Goal: Task Accomplishment & Management: Use online tool/utility

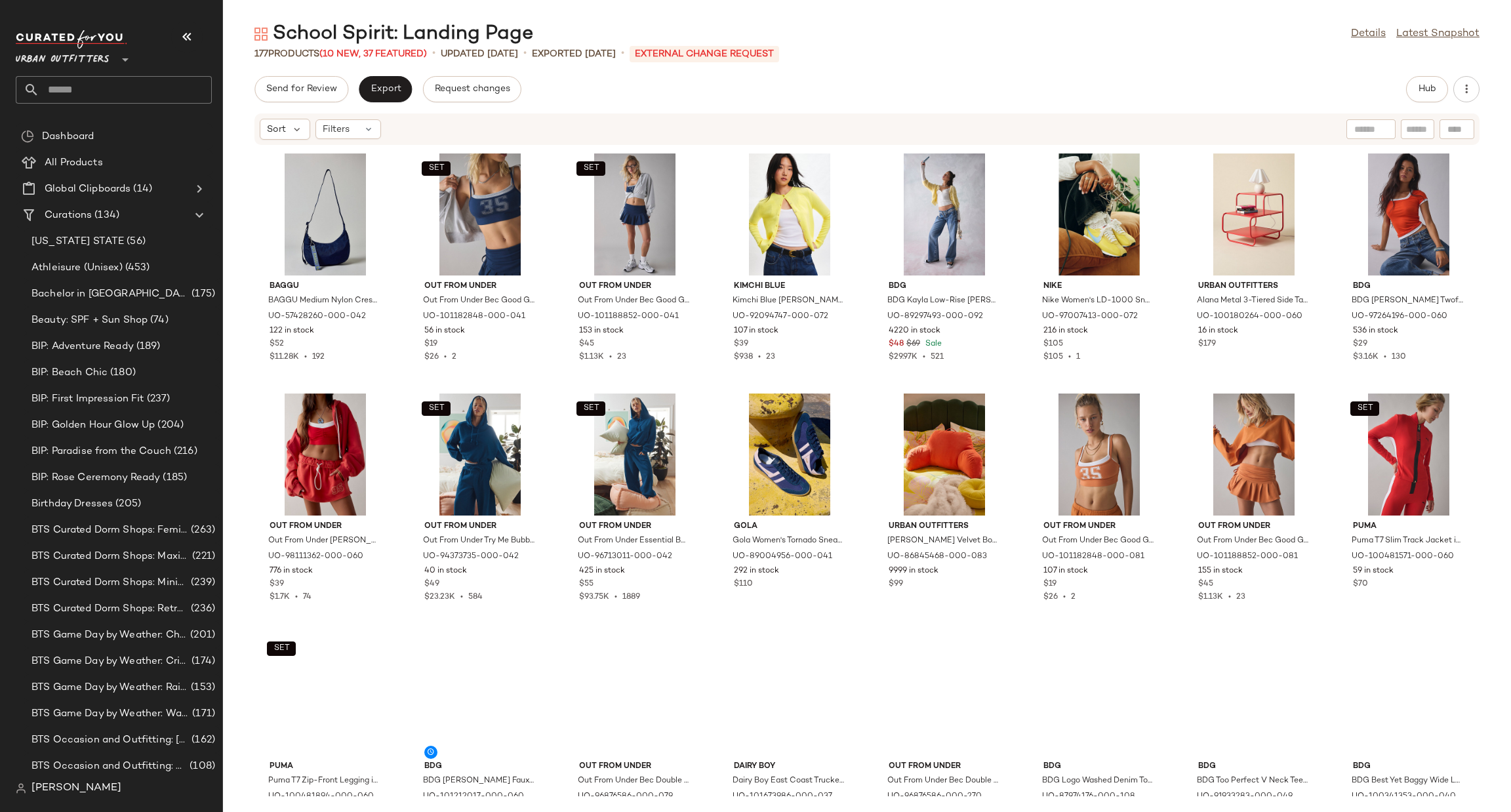
scroll to position [1584, 0]
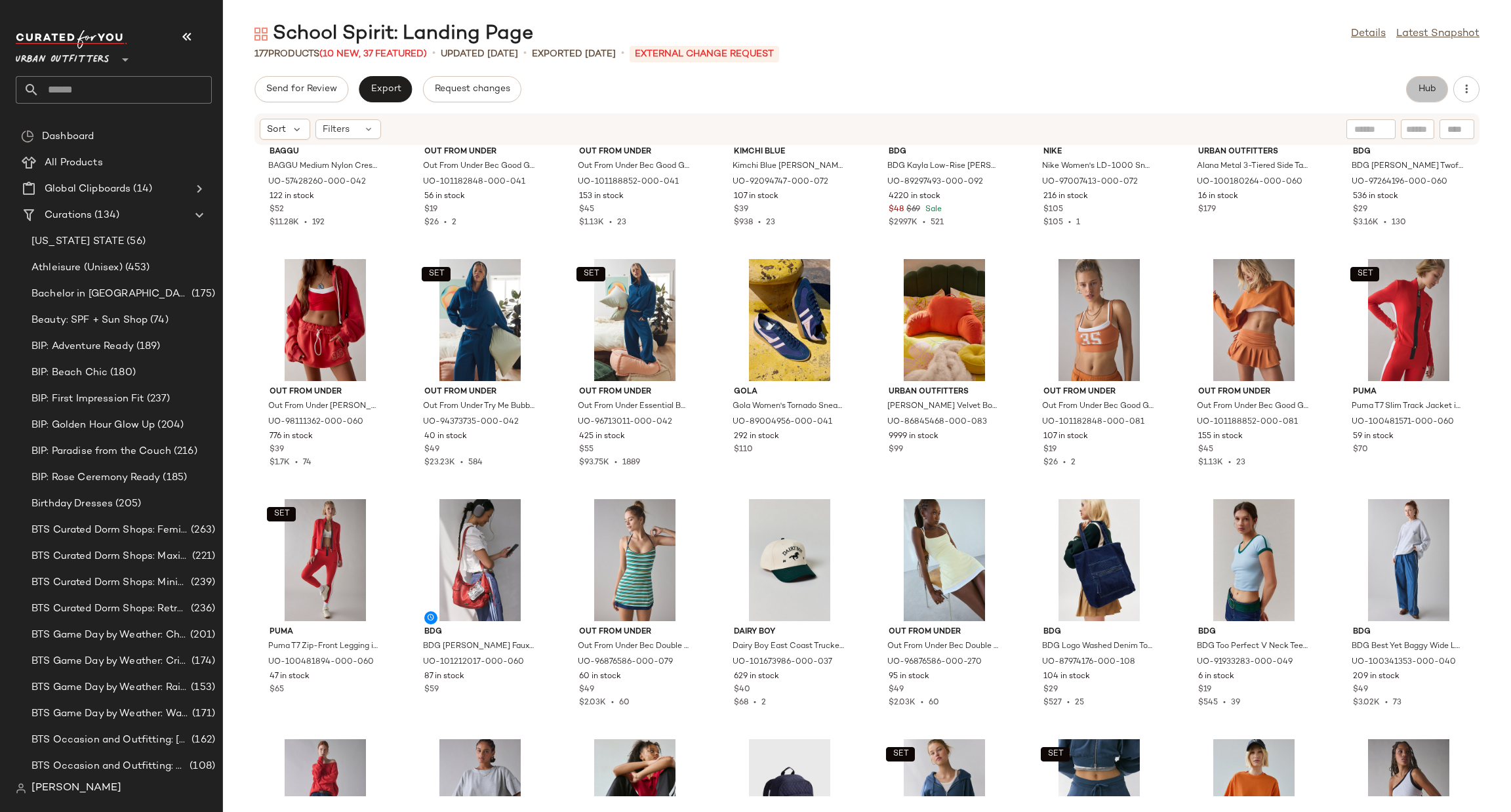
click at [1419, 90] on span "Hub" at bounding box center [1427, 89] width 18 height 11
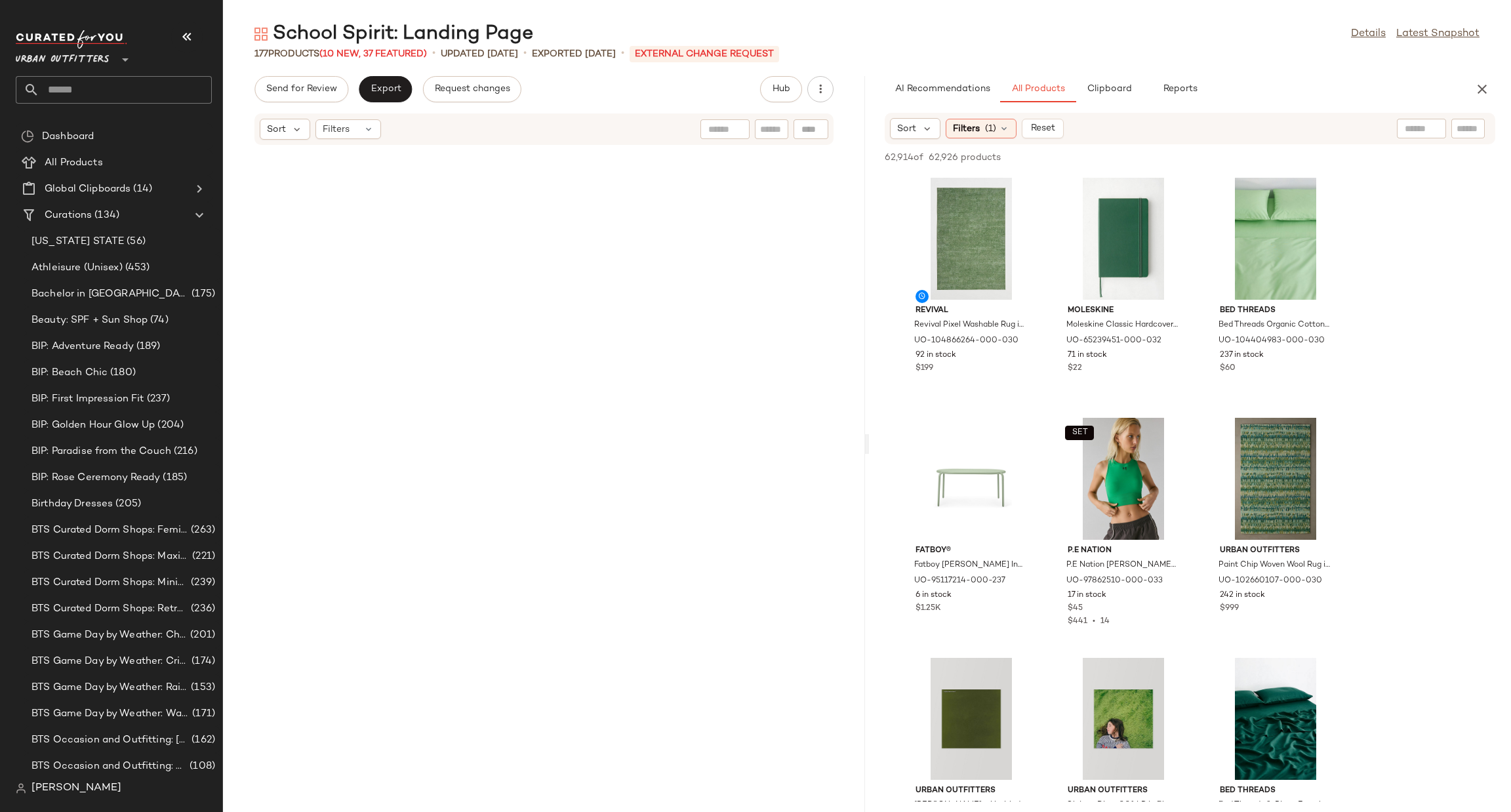
scroll to position [0, 0]
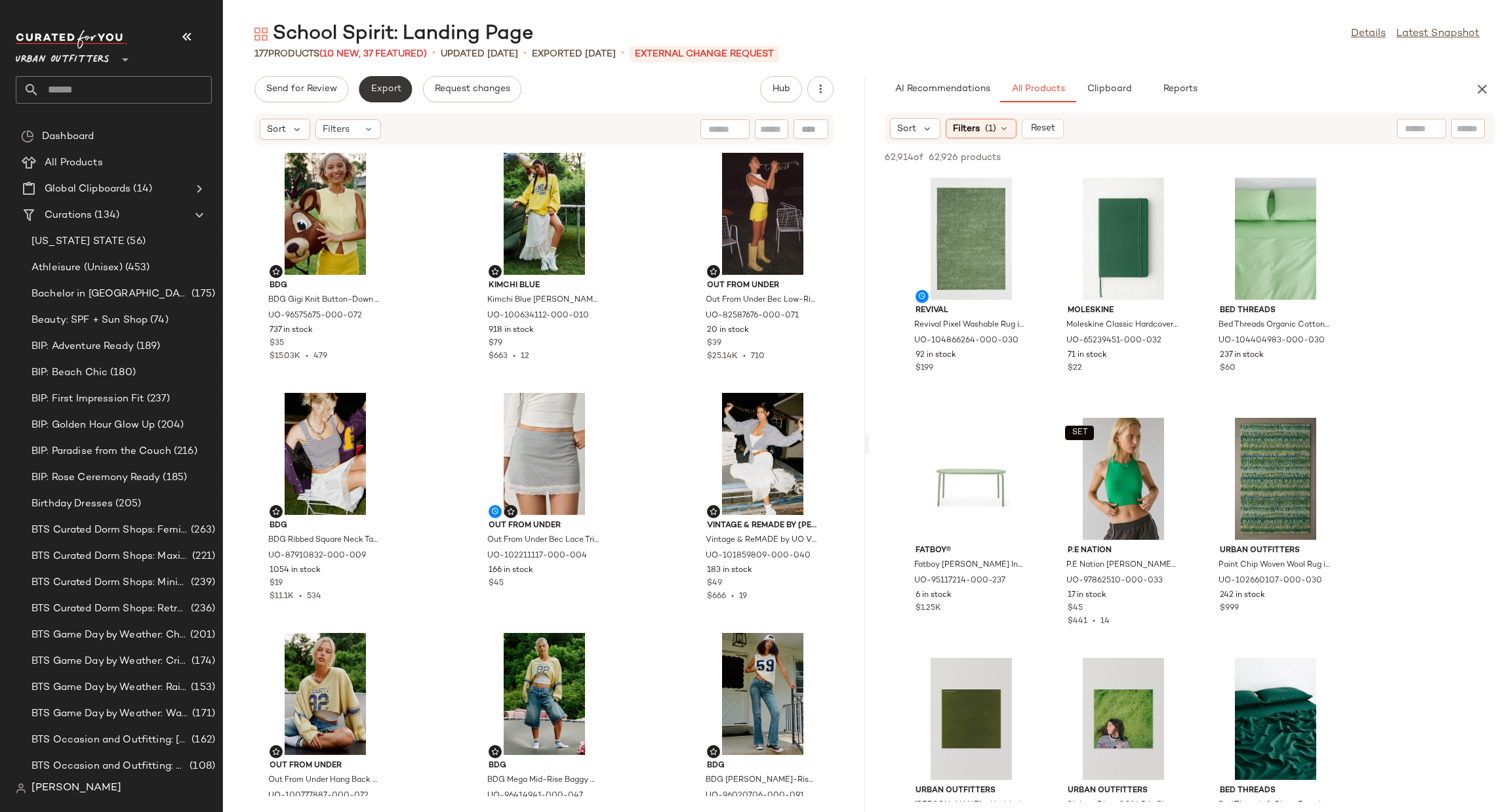
click at [372, 84] on span "Export" at bounding box center [385, 89] width 31 height 11
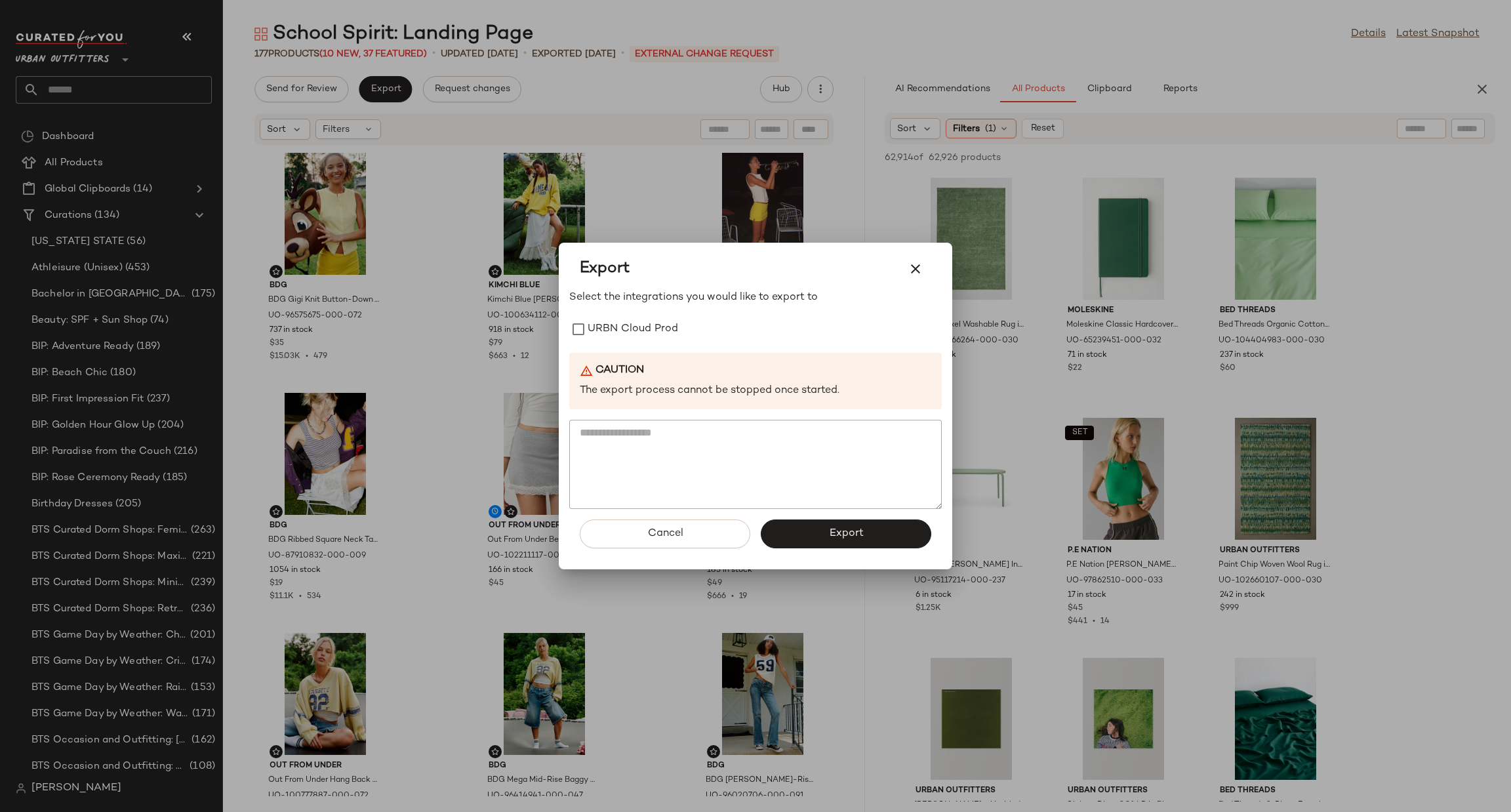
drag, startPoint x: 623, startPoint y: 327, endPoint x: 726, endPoint y: 370, distance: 111.6
click at [620, 327] on label "URBN Cloud Prod" at bounding box center [632, 329] width 91 height 27
click at [804, 549] on div "Cancel Export" at bounding box center [756, 539] width 372 height 61
click at [802, 529] on button "Export" at bounding box center [845, 534] width 170 height 29
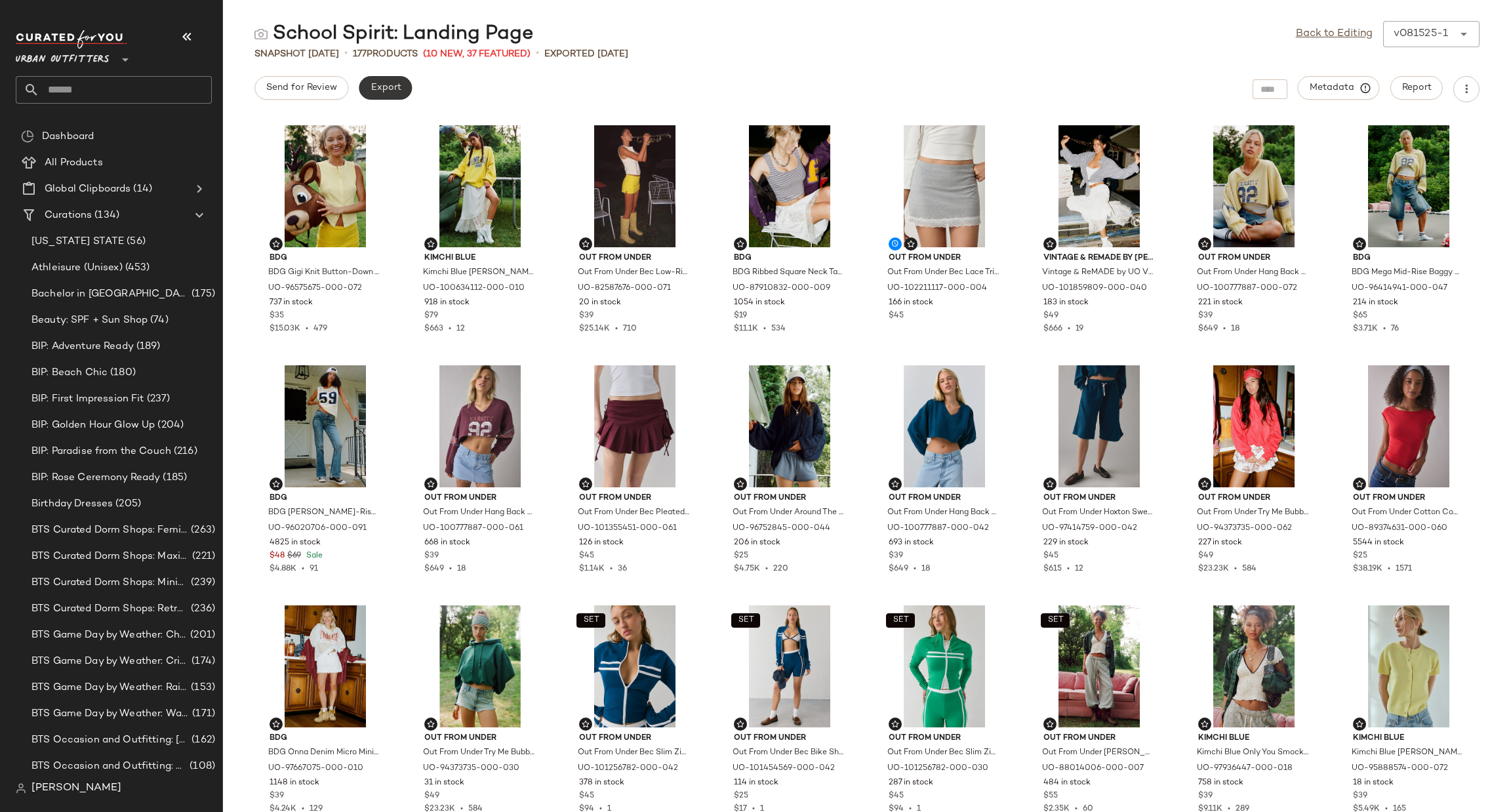
click at [398, 84] on span "Export" at bounding box center [385, 87] width 31 height 11
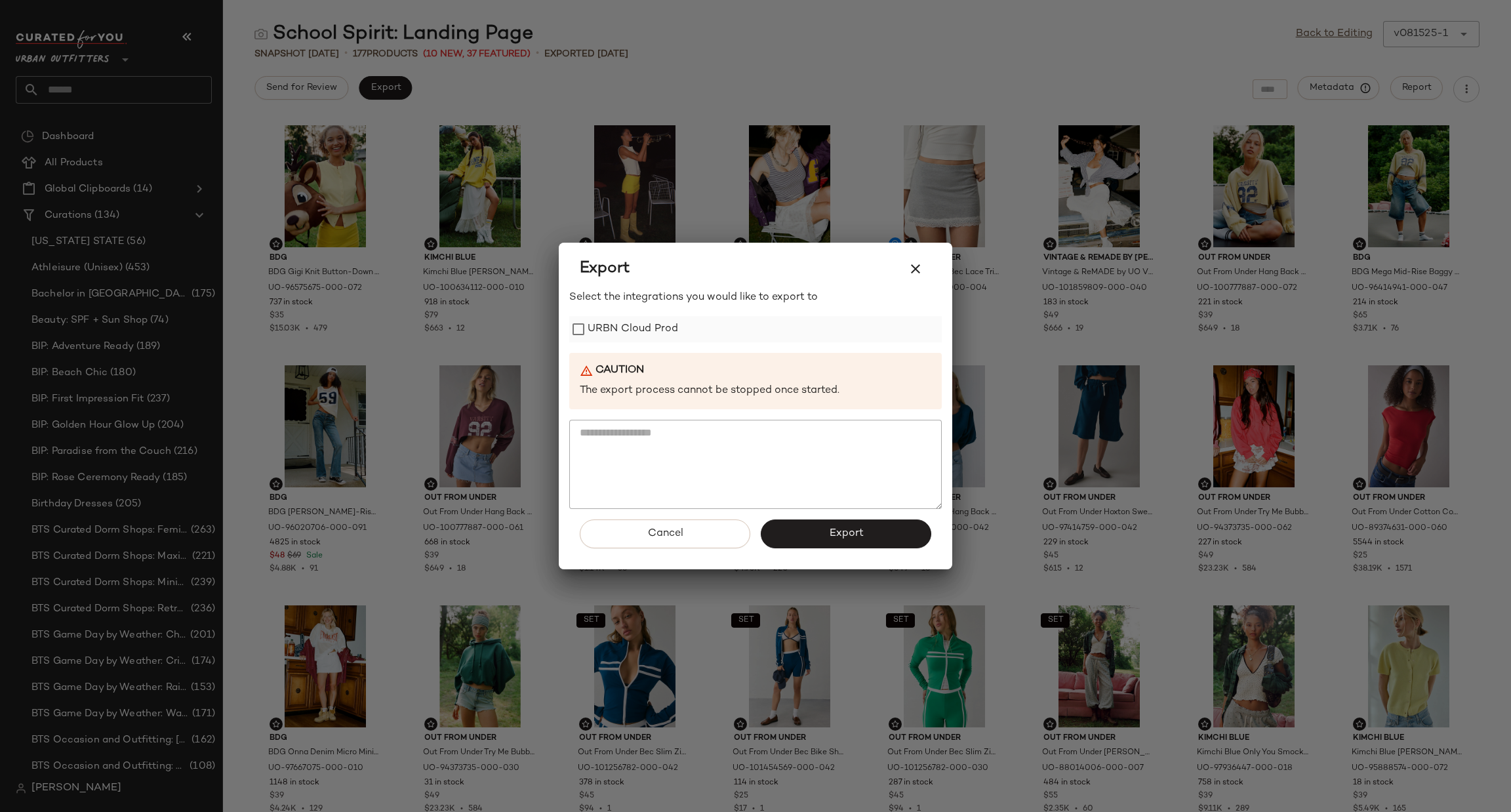
click at [718, 328] on div "URBN Cloud Prod" at bounding box center [756, 329] width 372 height 27
click at [796, 530] on button "Export" at bounding box center [845, 534] width 170 height 29
click at [919, 275] on icon "button" at bounding box center [915, 268] width 16 height 16
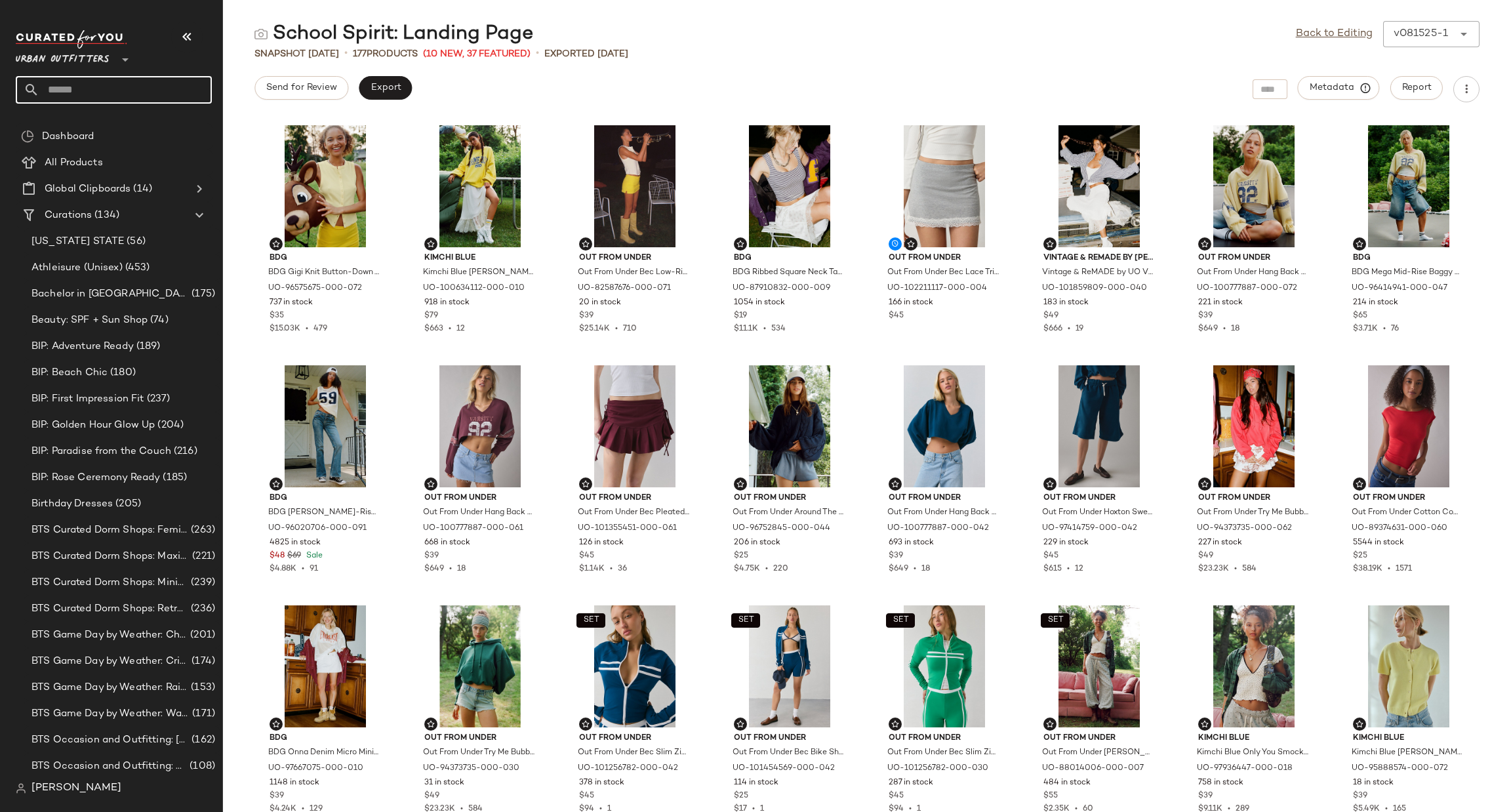
click at [101, 90] on input "text" at bounding box center [126, 90] width 173 height 27
type input "*"
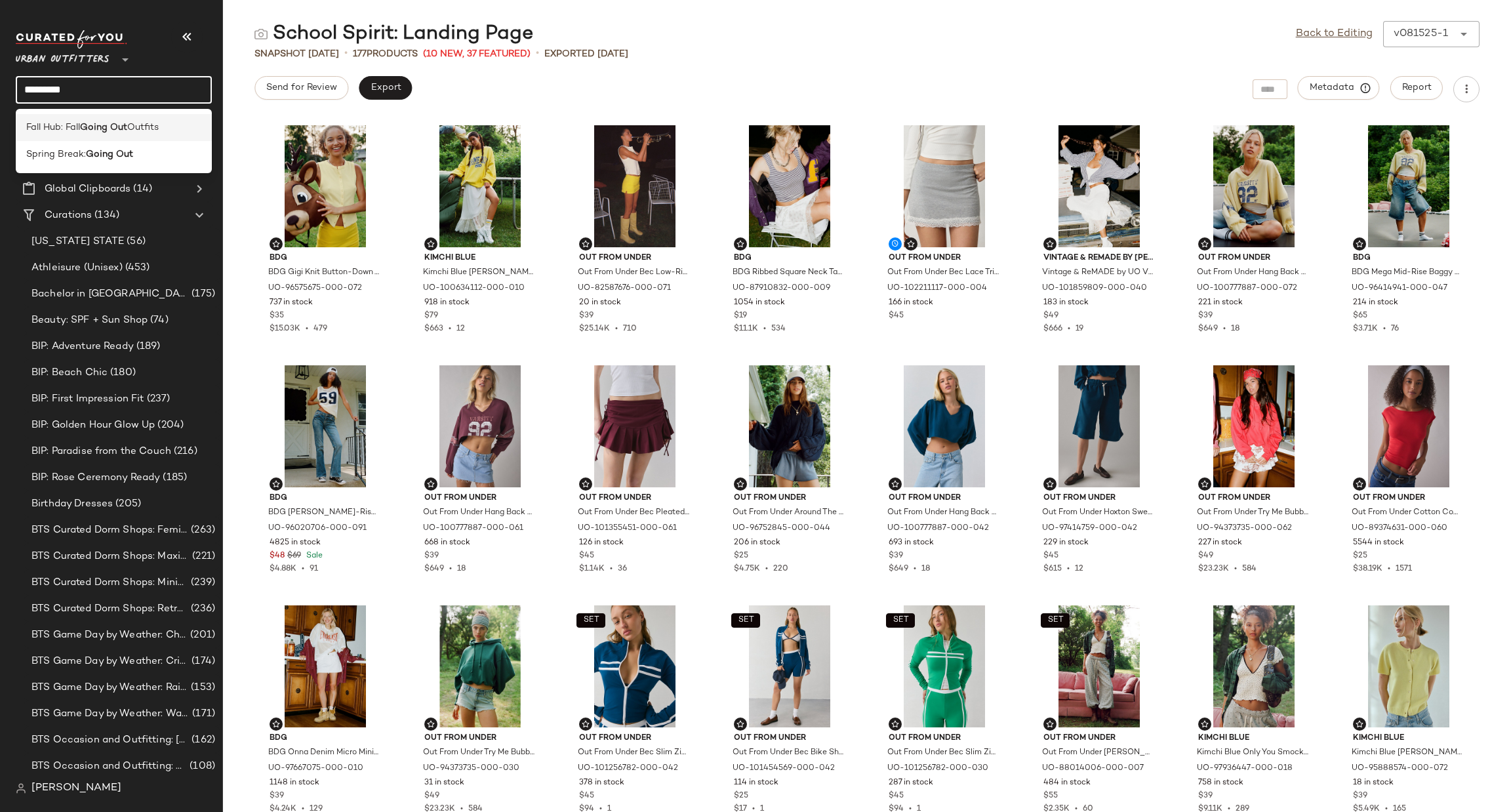
type input "*********"
click at [135, 135] on div "Fall Hub: Fall Going Out Outfits" at bounding box center [114, 127] width 196 height 27
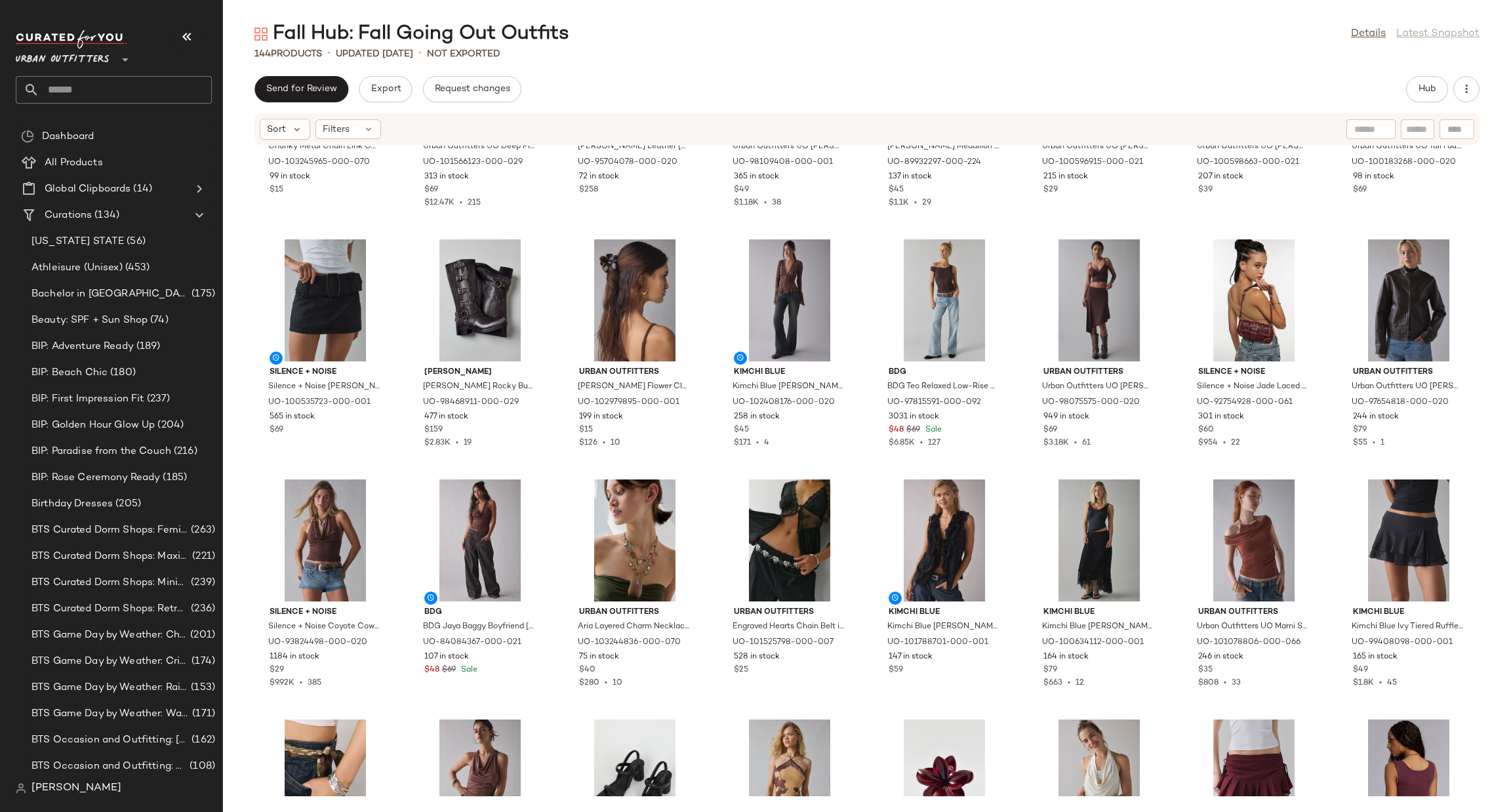
scroll to position [797, 0]
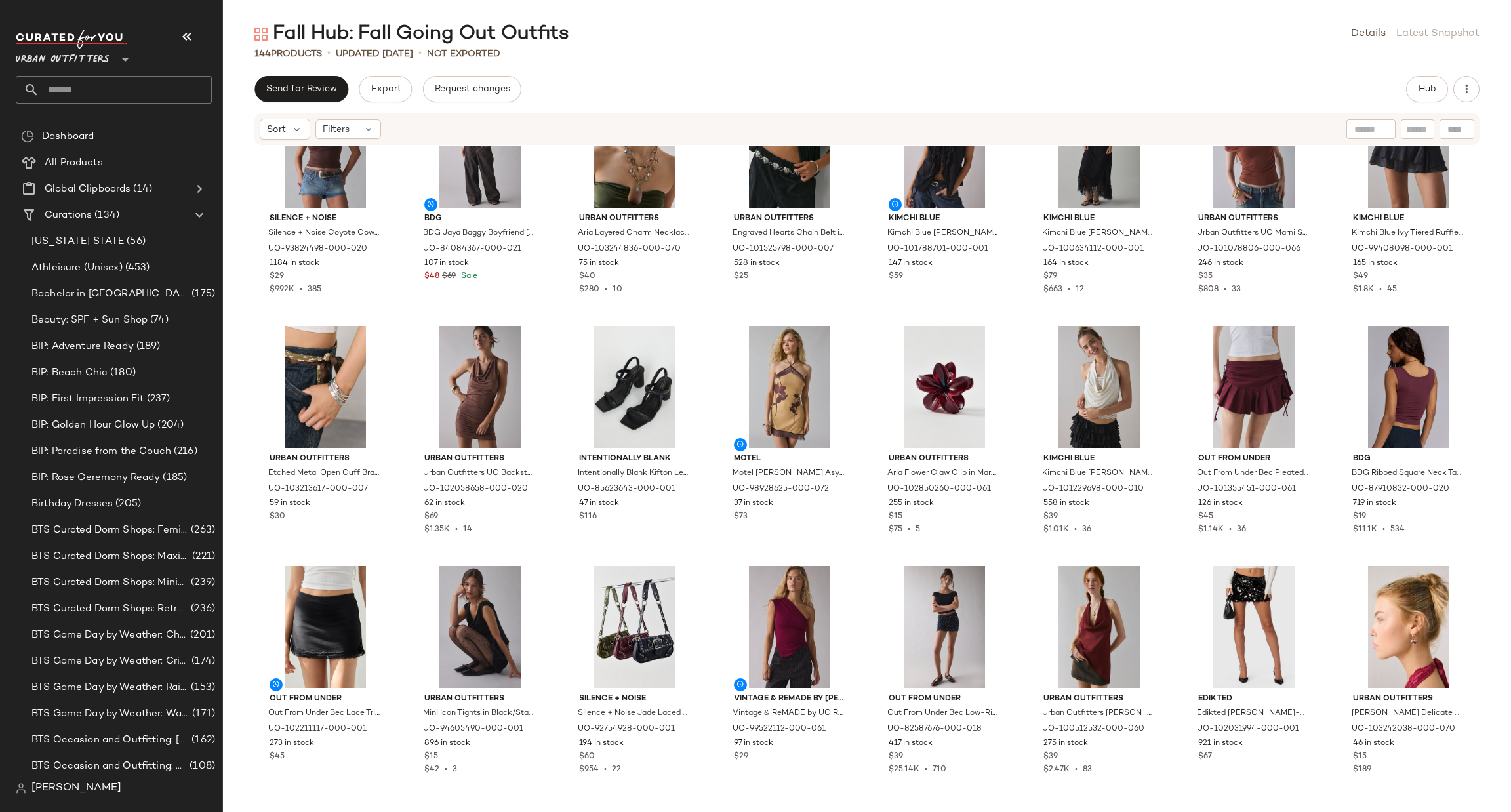
click at [49, 96] on input "text" at bounding box center [126, 90] width 173 height 27
type input "*****"
click at [91, 135] on div "Fall Color Forecast: Olive + Khaki" at bounding box center [114, 127] width 196 height 27
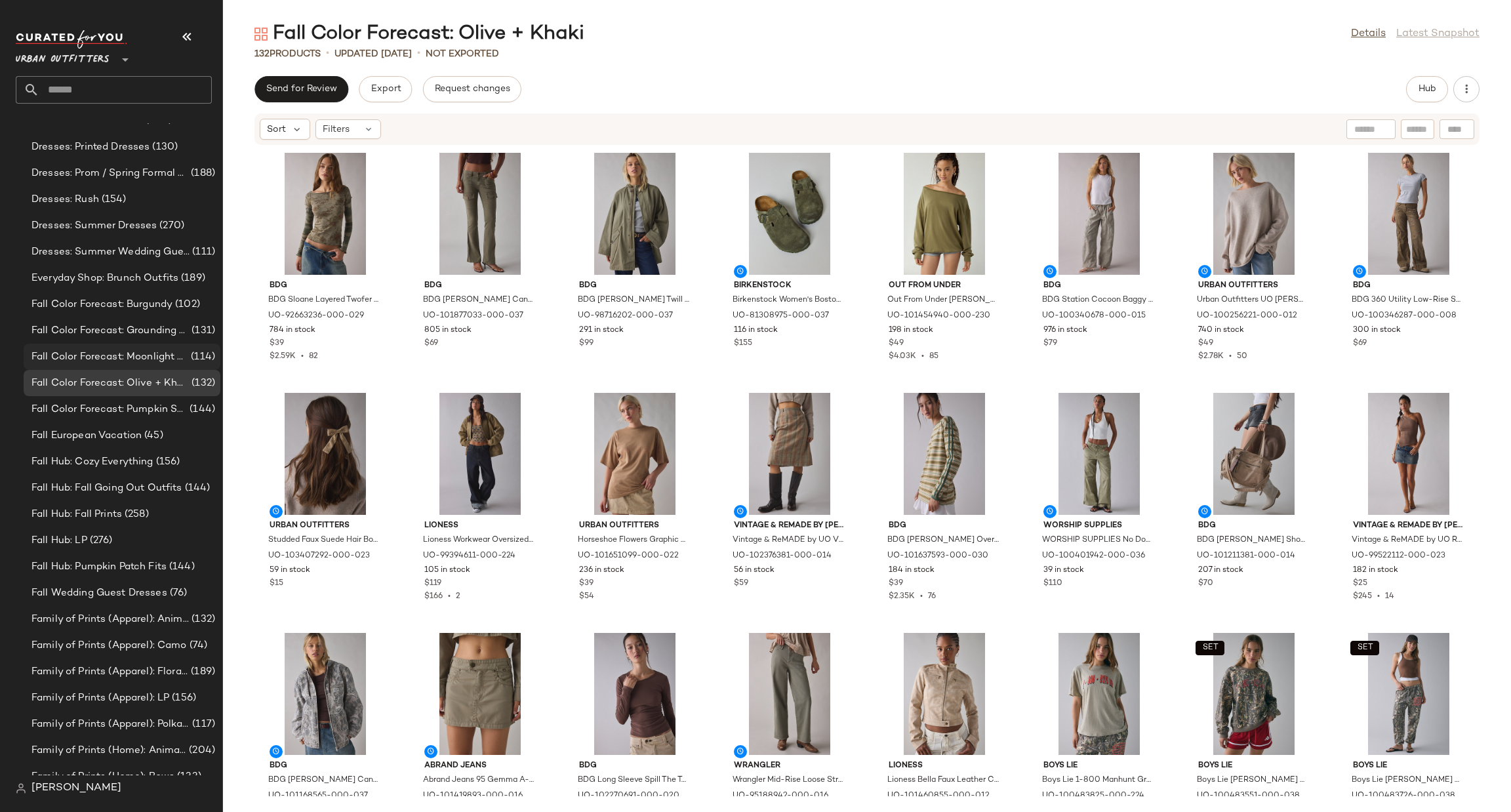
scroll to position [793, 0]
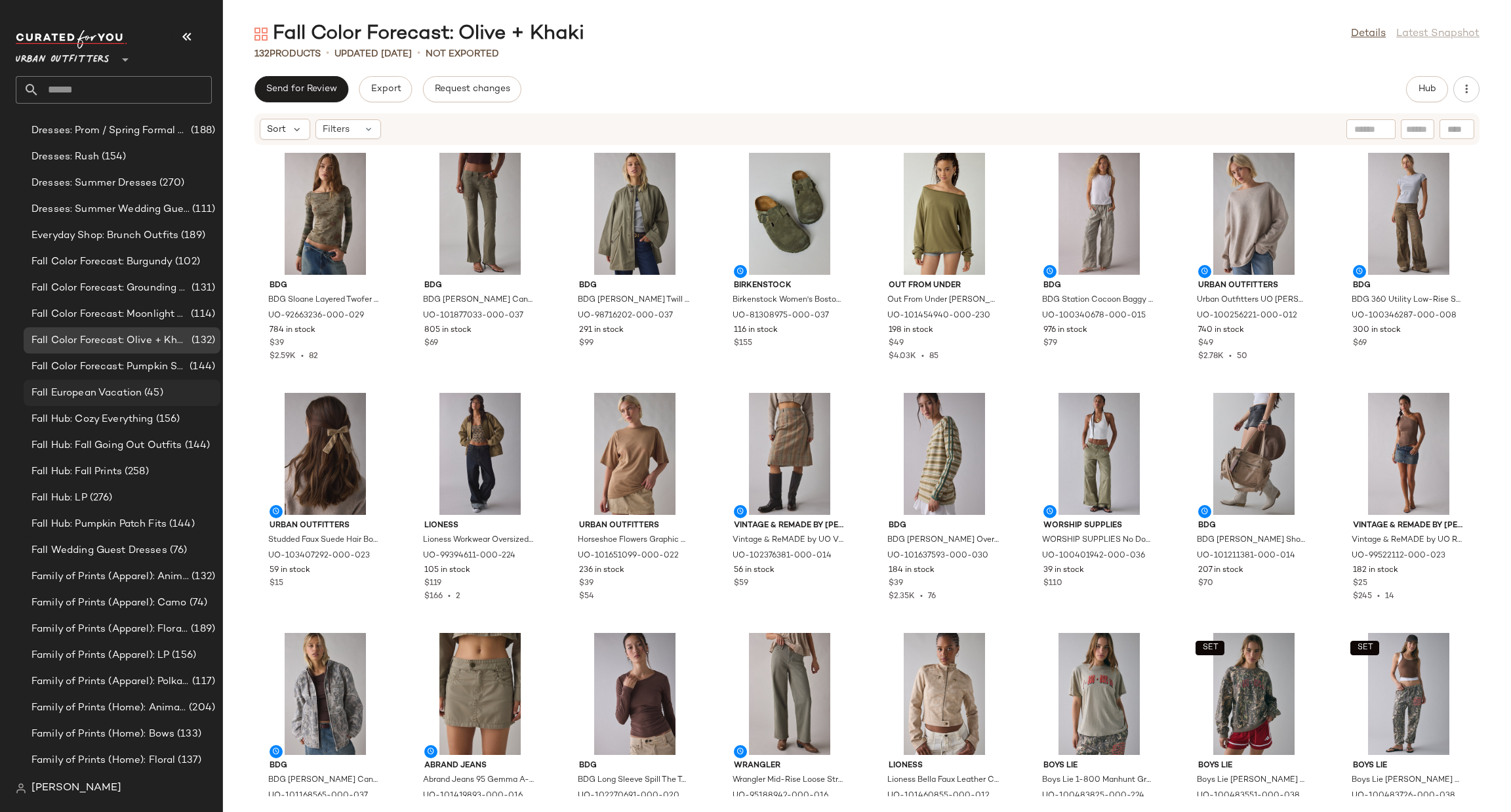
click at [146, 380] on div "Fall European Vacation (45)" at bounding box center [121, 393] width 197 height 27
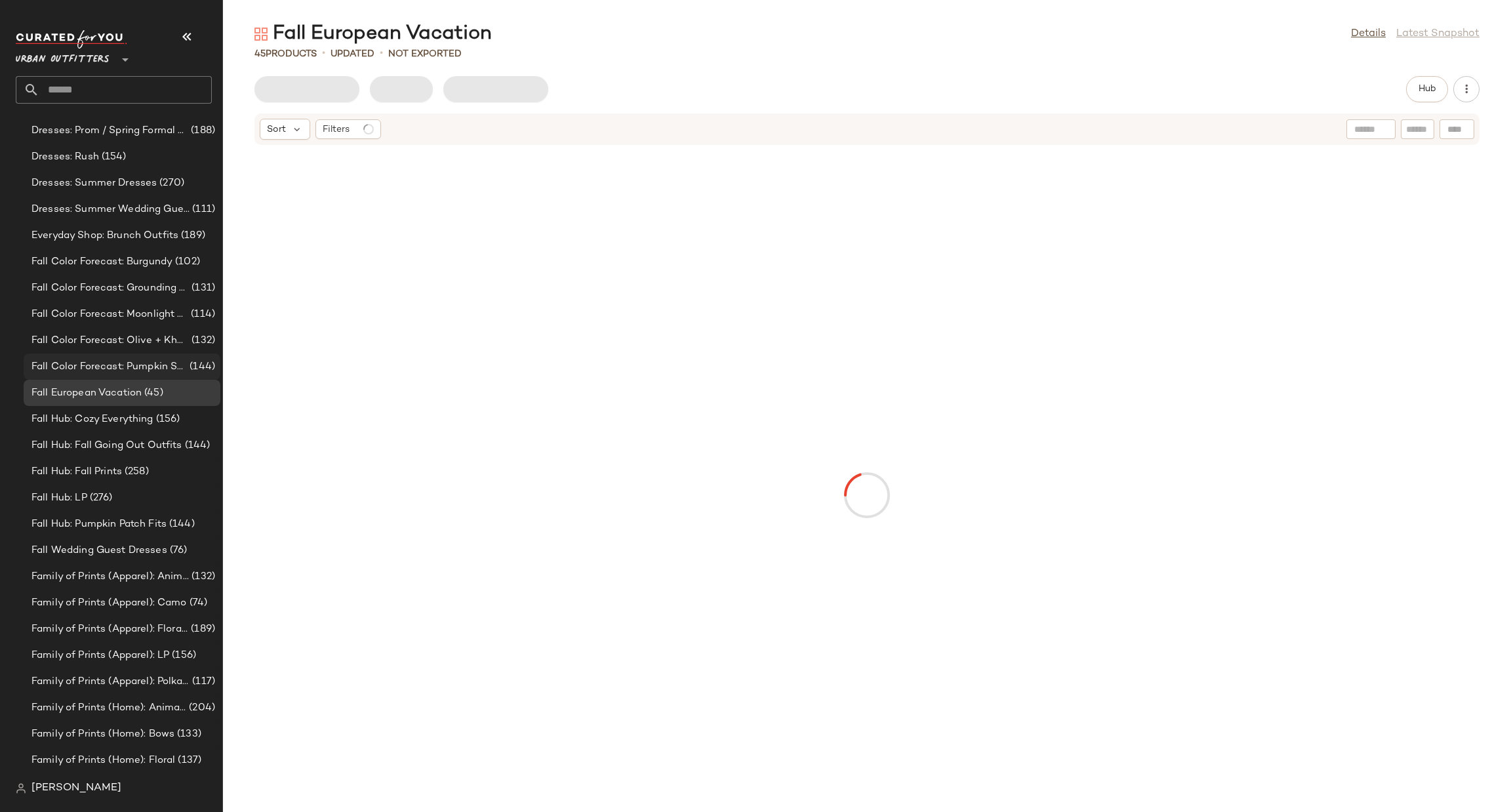
click at [163, 364] on span "Fall Color Forecast: Pumpkin Spice Tones" at bounding box center [109, 367] width 155 height 15
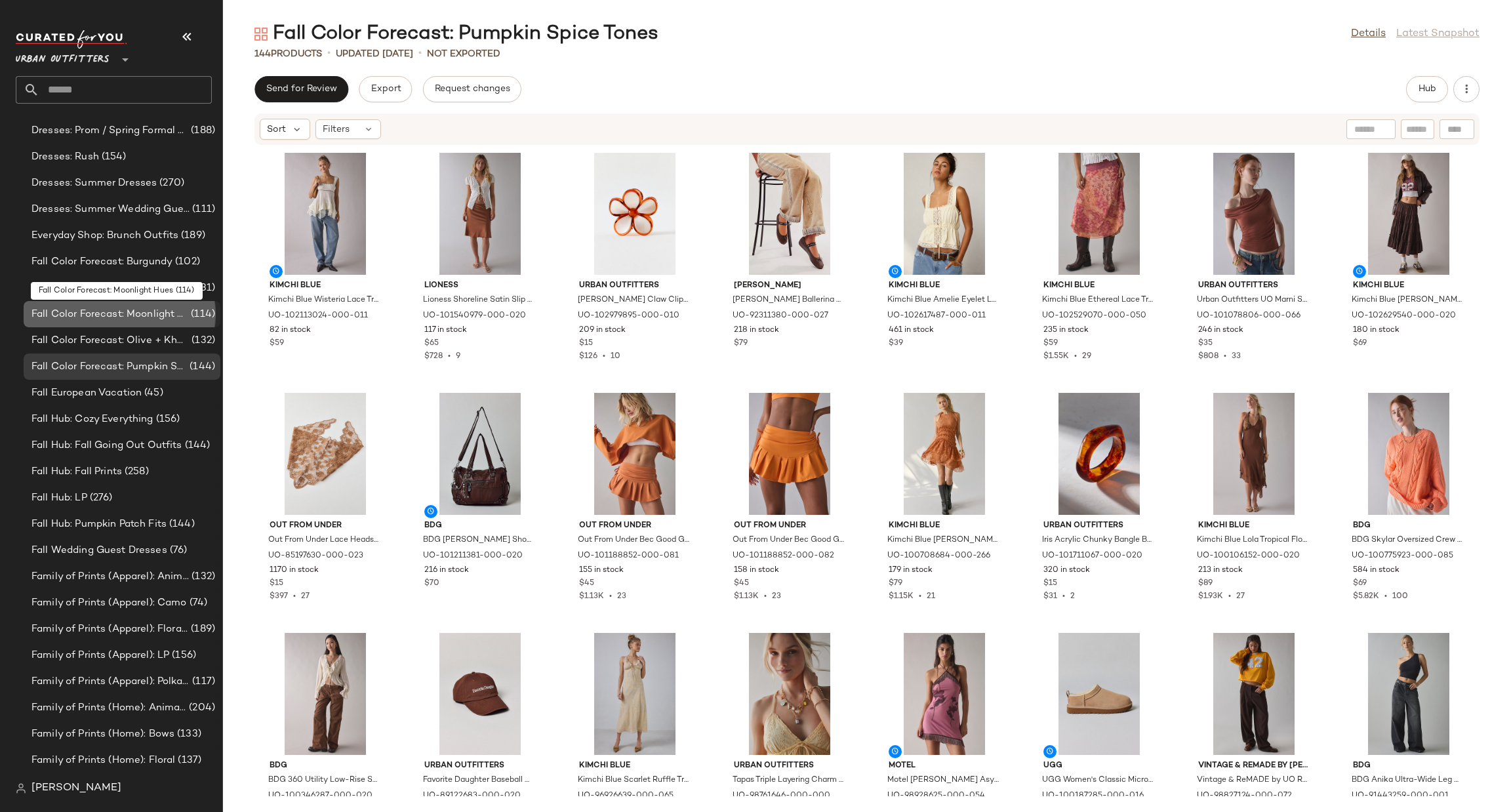
click at [188, 311] on span "(114)" at bounding box center [201, 314] width 27 height 15
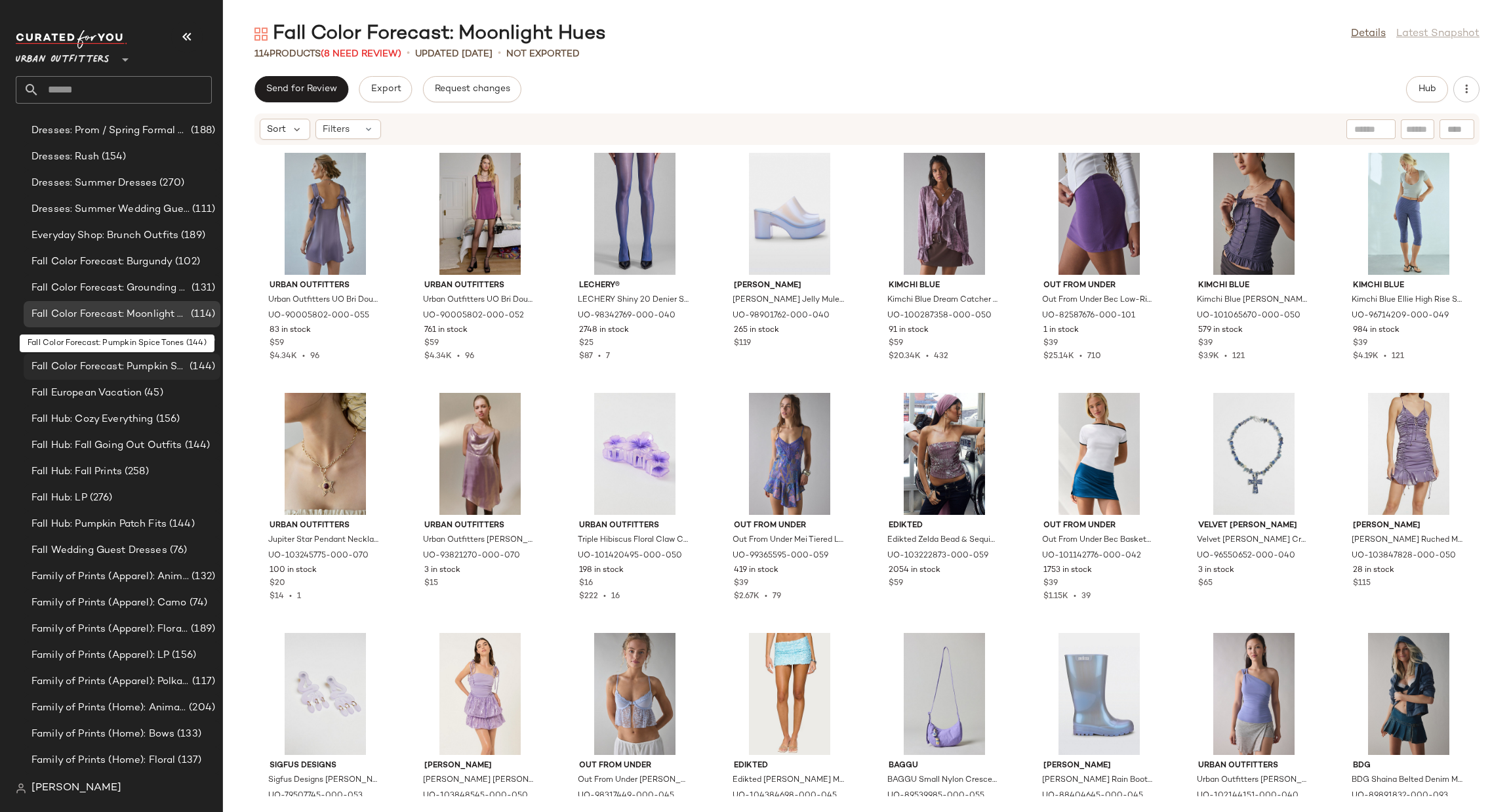
click at [179, 359] on span "Fall Color Forecast: Pumpkin Spice Tones" at bounding box center [109, 367] width 155 height 15
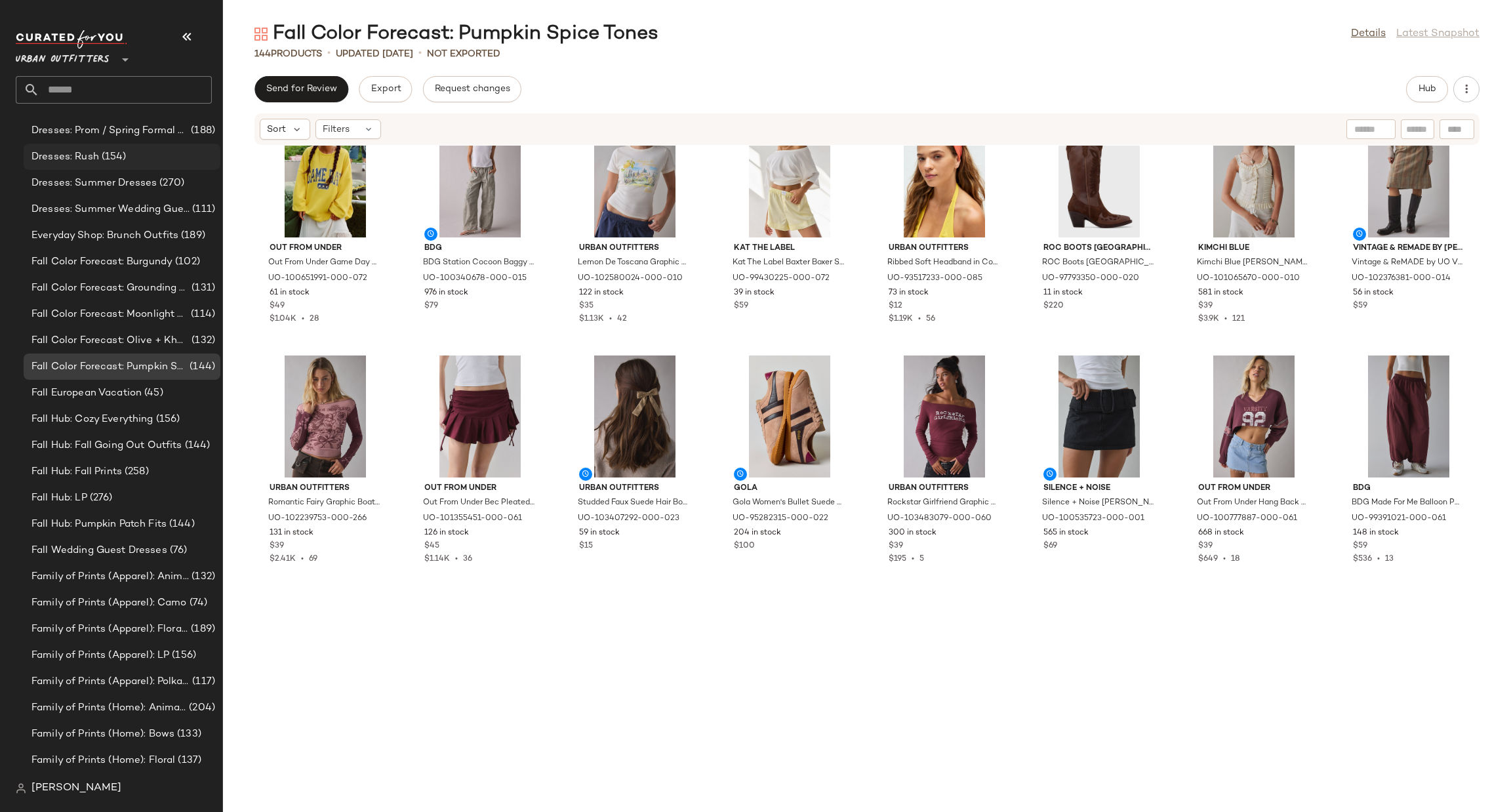
scroll to position [2098, 0]
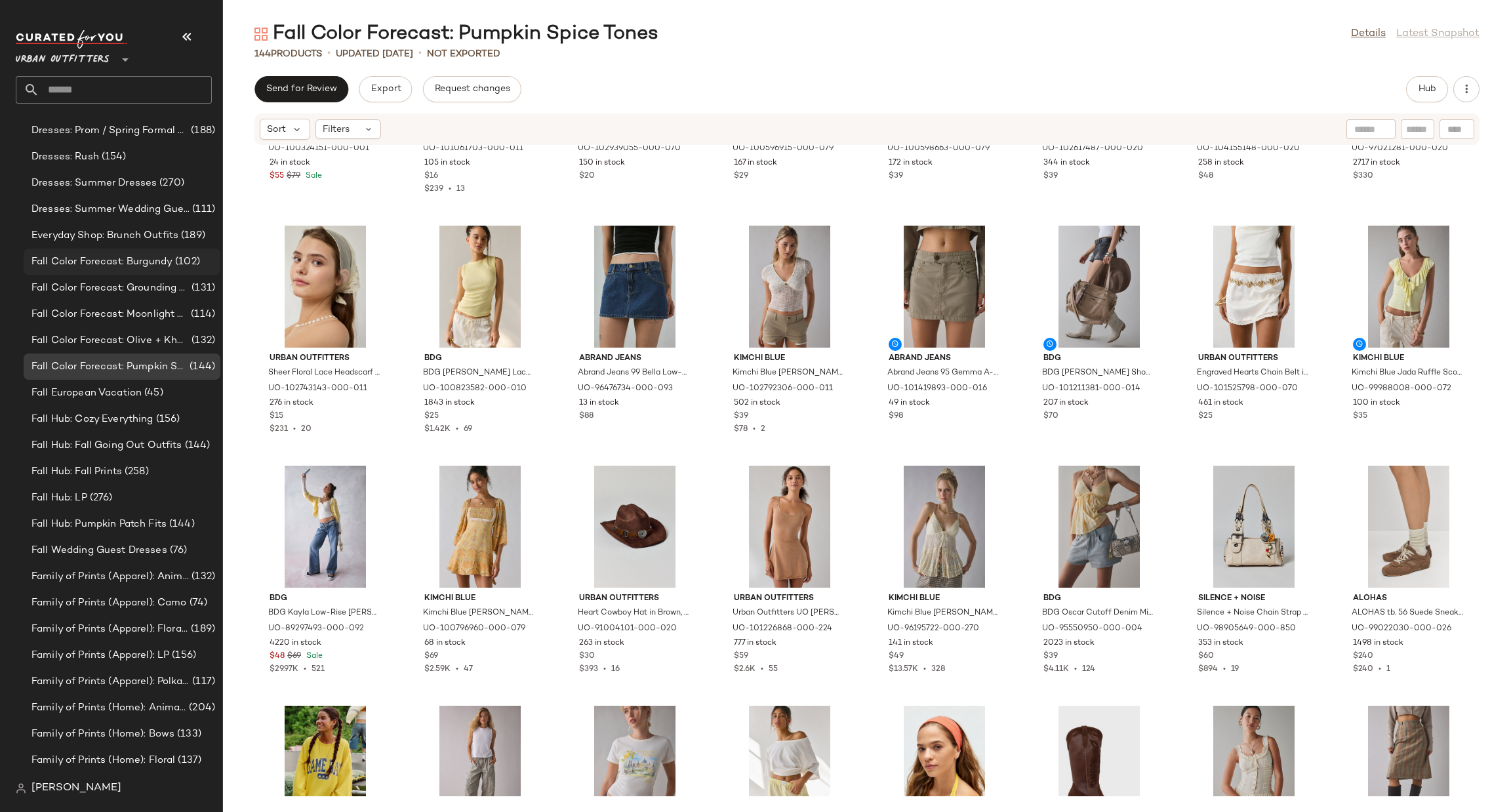
click at [157, 268] on div "Fall Color Forecast: Burgundy (102)" at bounding box center [121, 262] width 197 height 27
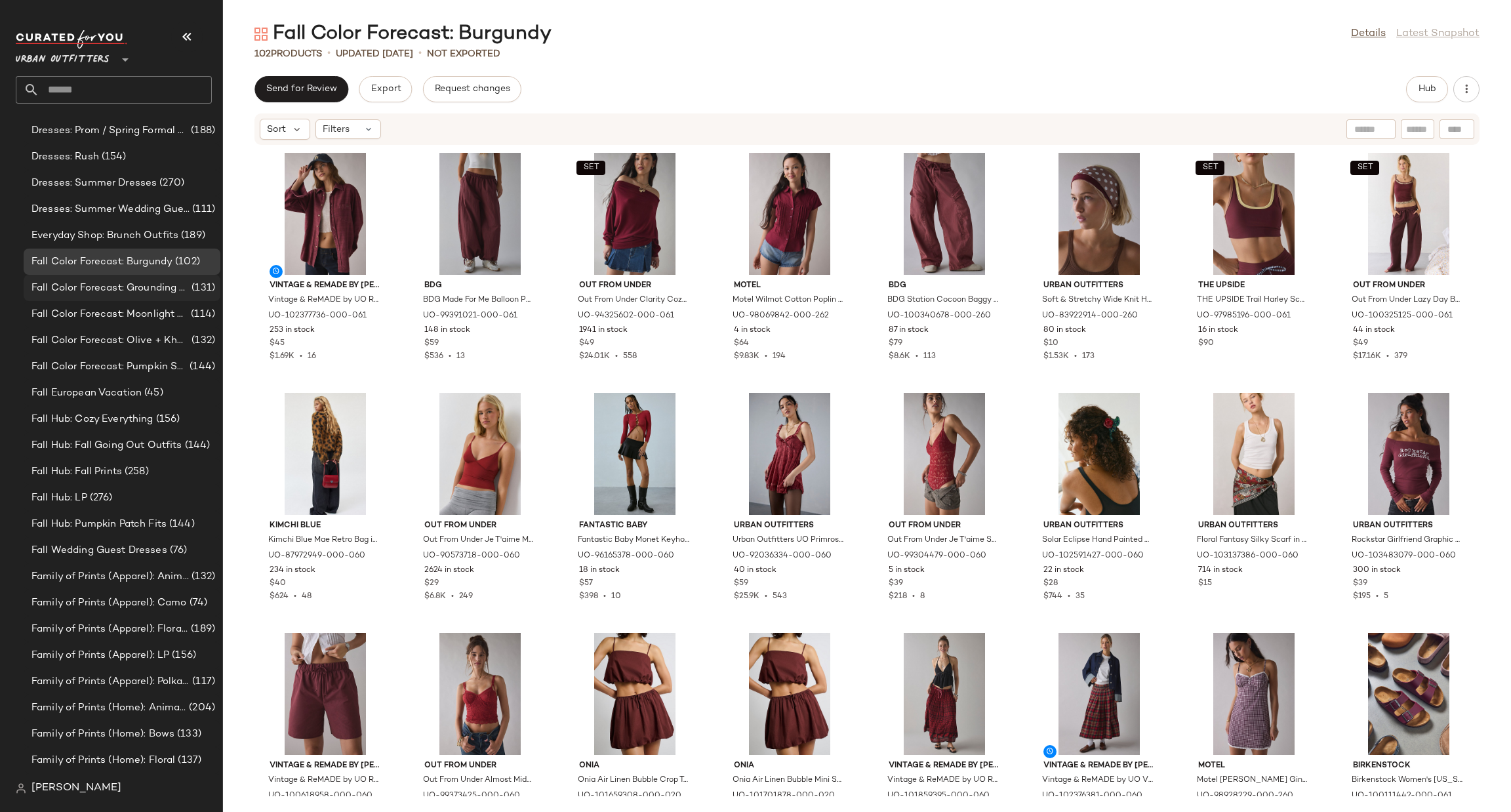
click at [189, 285] on span "(131)" at bounding box center [202, 288] width 27 height 15
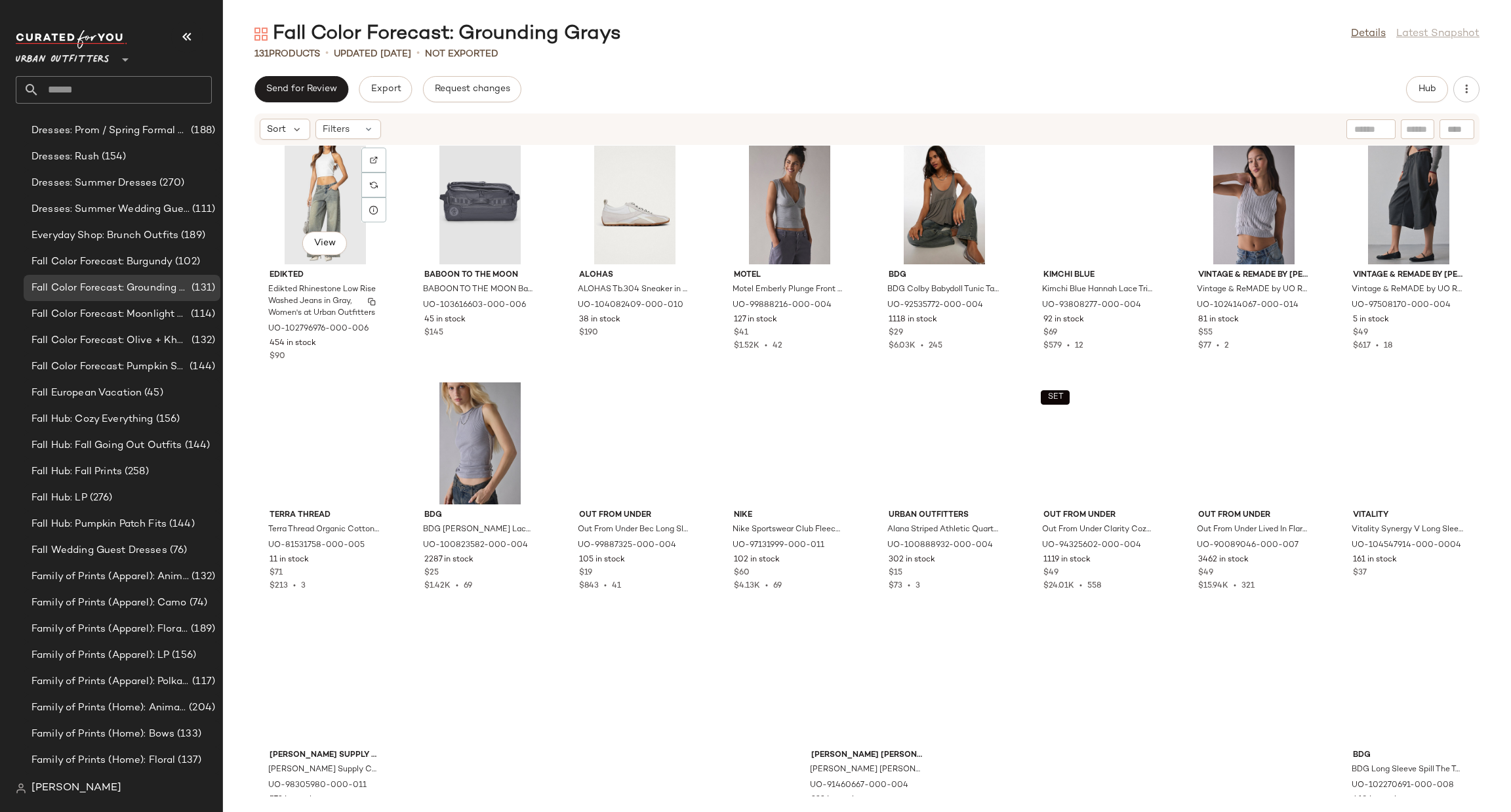
scroll to position [3432, 0]
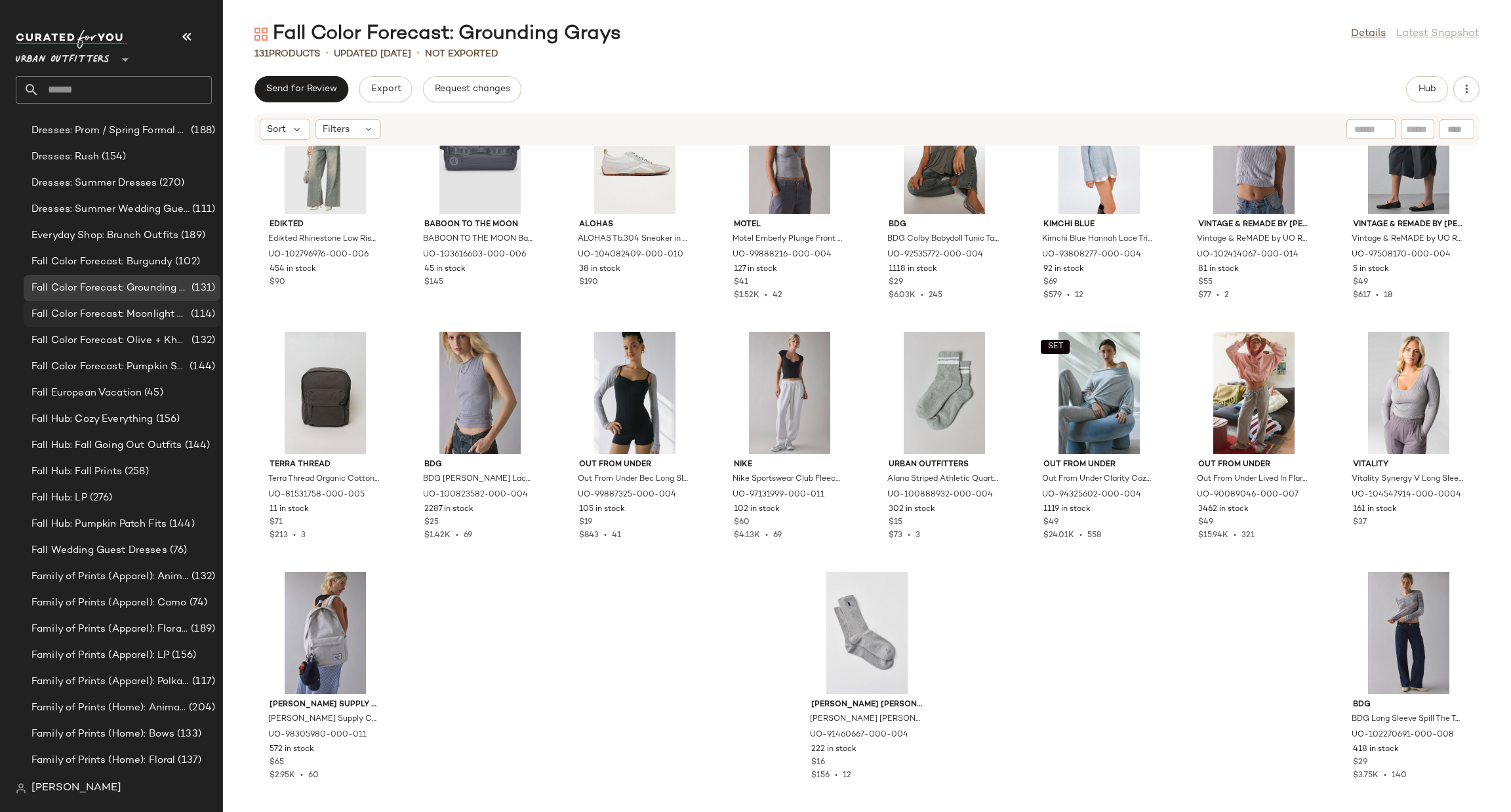
click at [135, 318] on span "Fall Color Forecast: Moonlight Hues" at bounding box center [110, 314] width 157 height 15
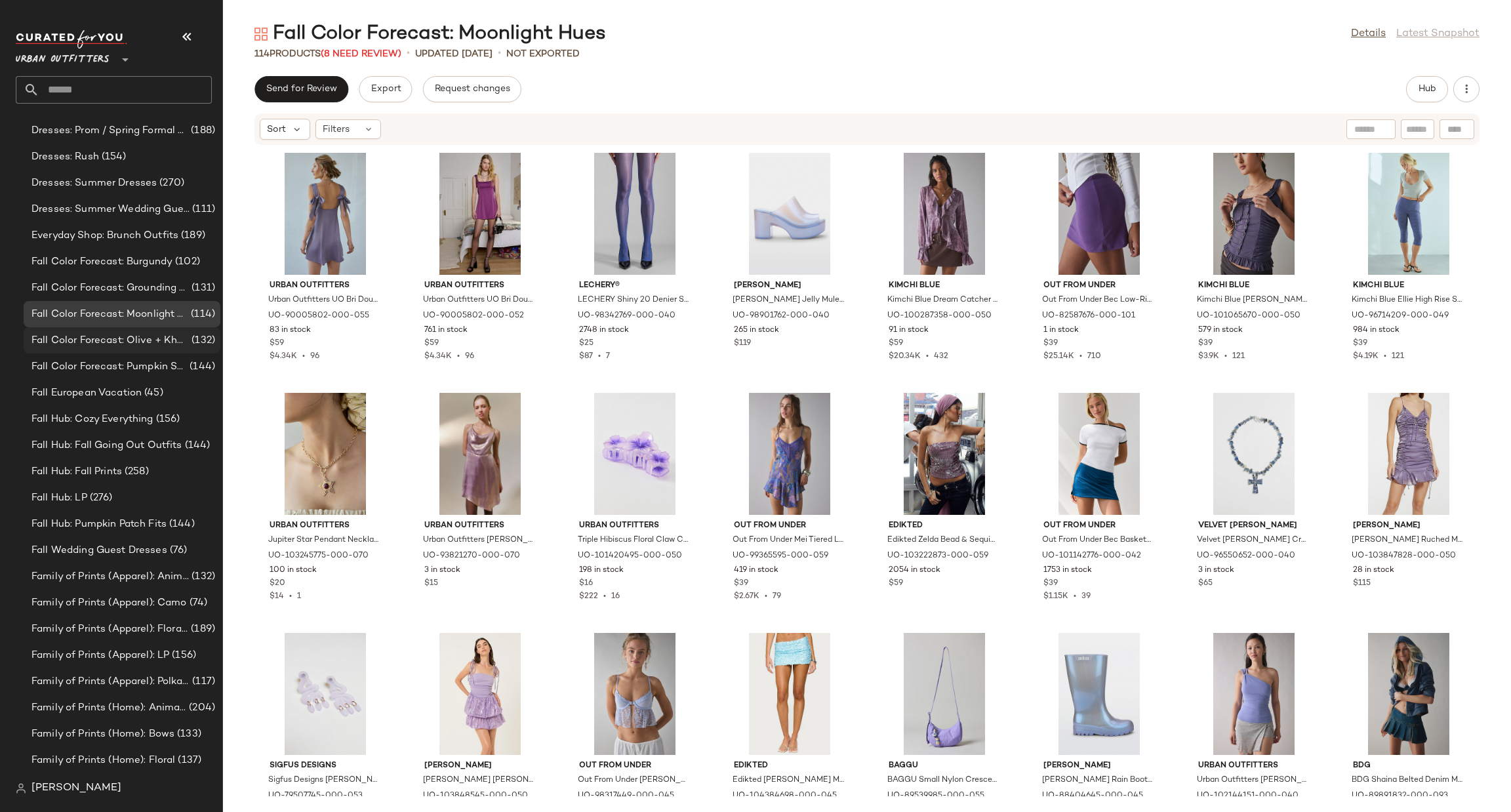
click at [151, 340] on span "Fall Color Forecast: Olive + Khaki" at bounding box center [110, 341] width 157 height 15
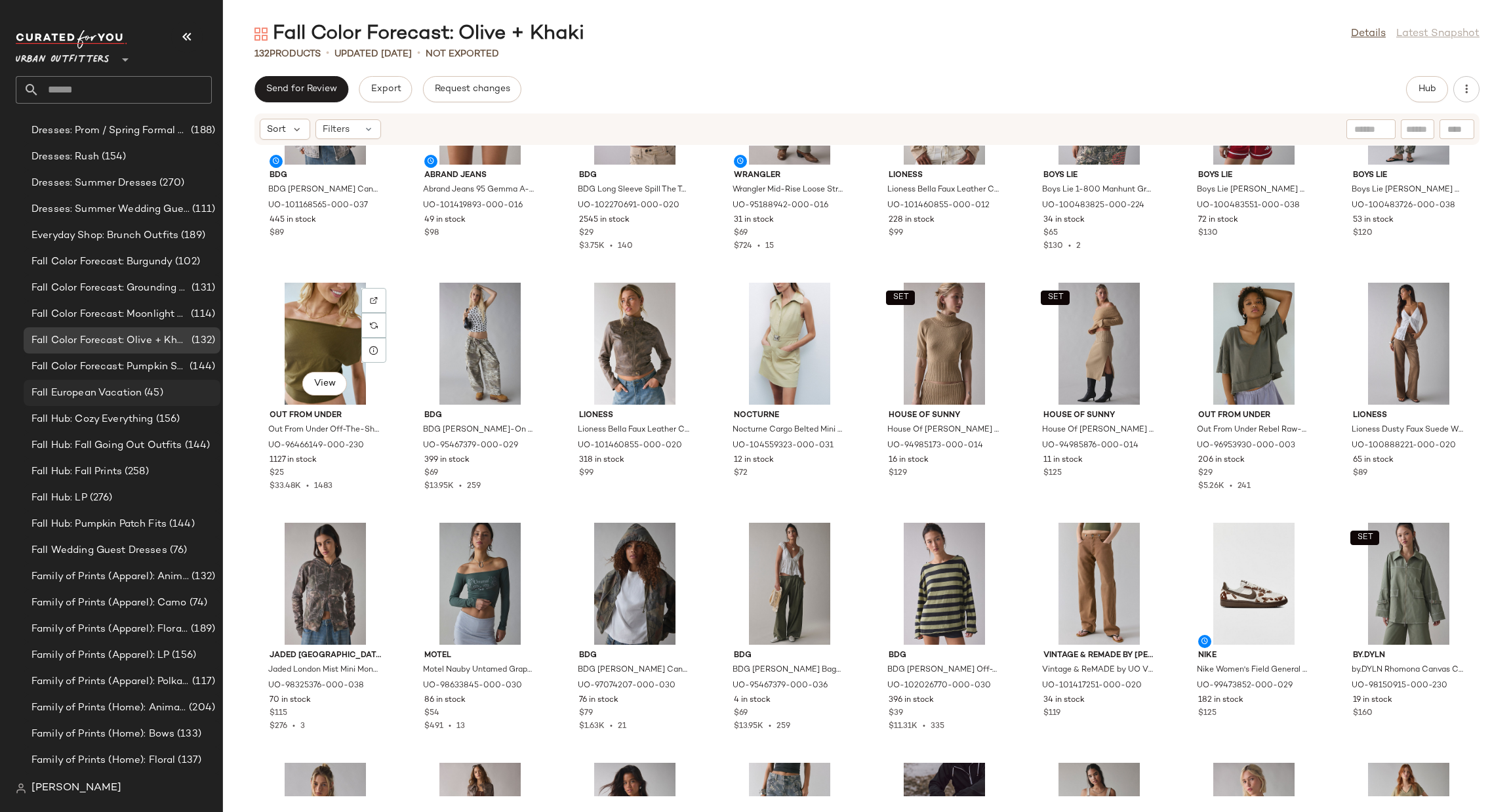
scroll to position [404, 0]
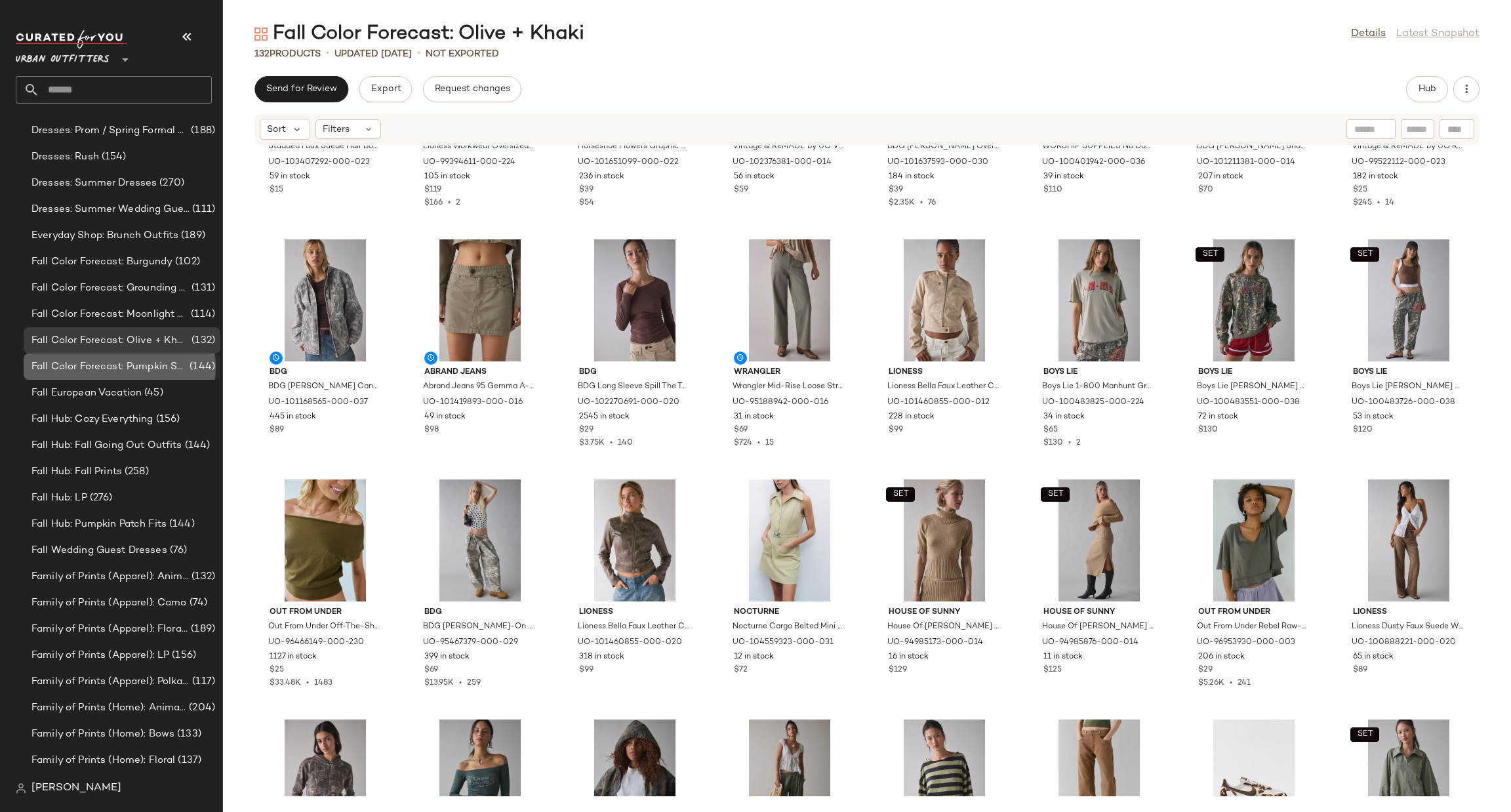
click at [143, 373] on span "Fall Color Forecast: Pumpkin Spice Tones" at bounding box center [109, 367] width 155 height 15
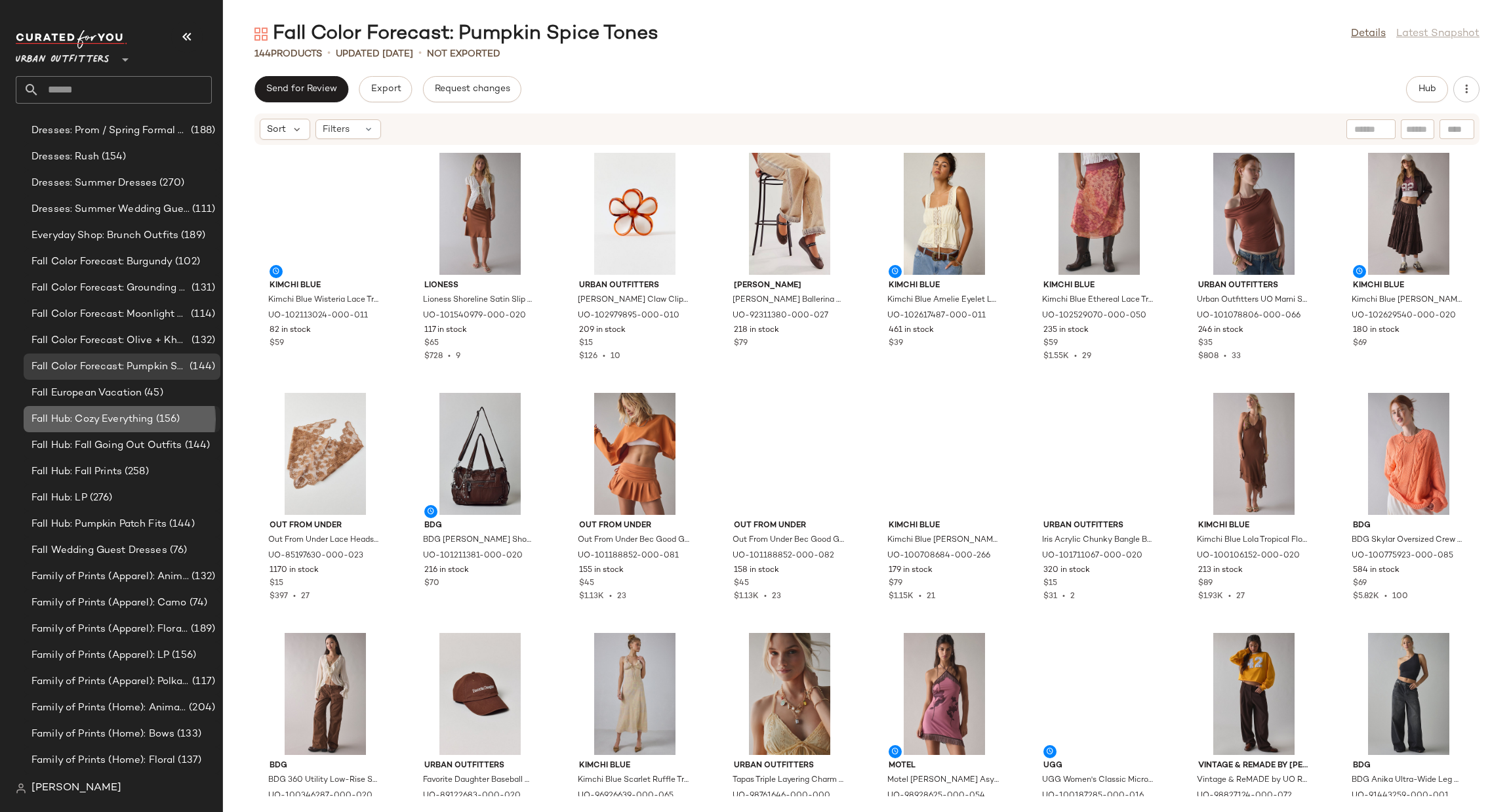
click at [160, 419] on span "(156)" at bounding box center [167, 420] width 27 height 15
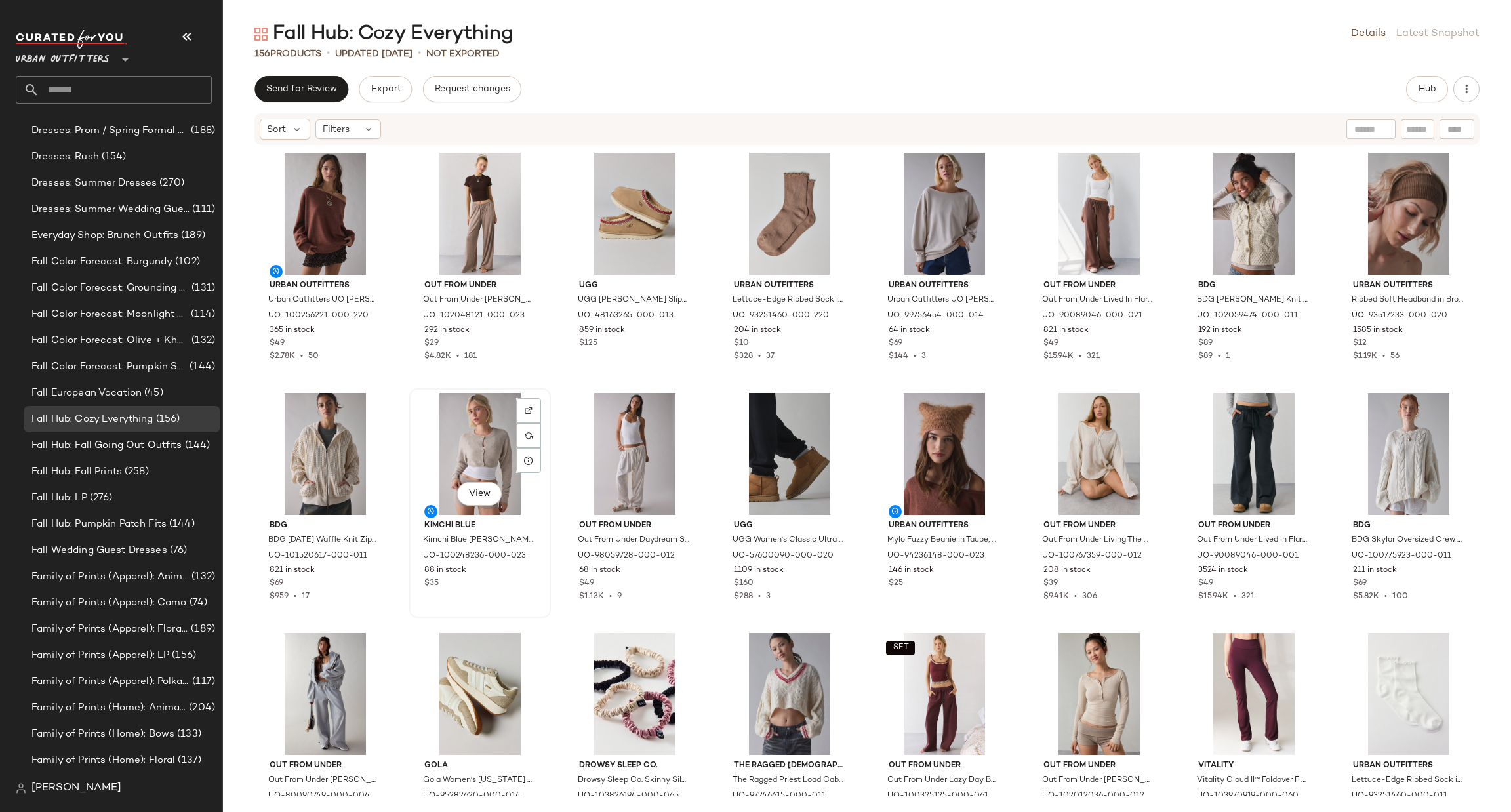
scroll to position [197, 0]
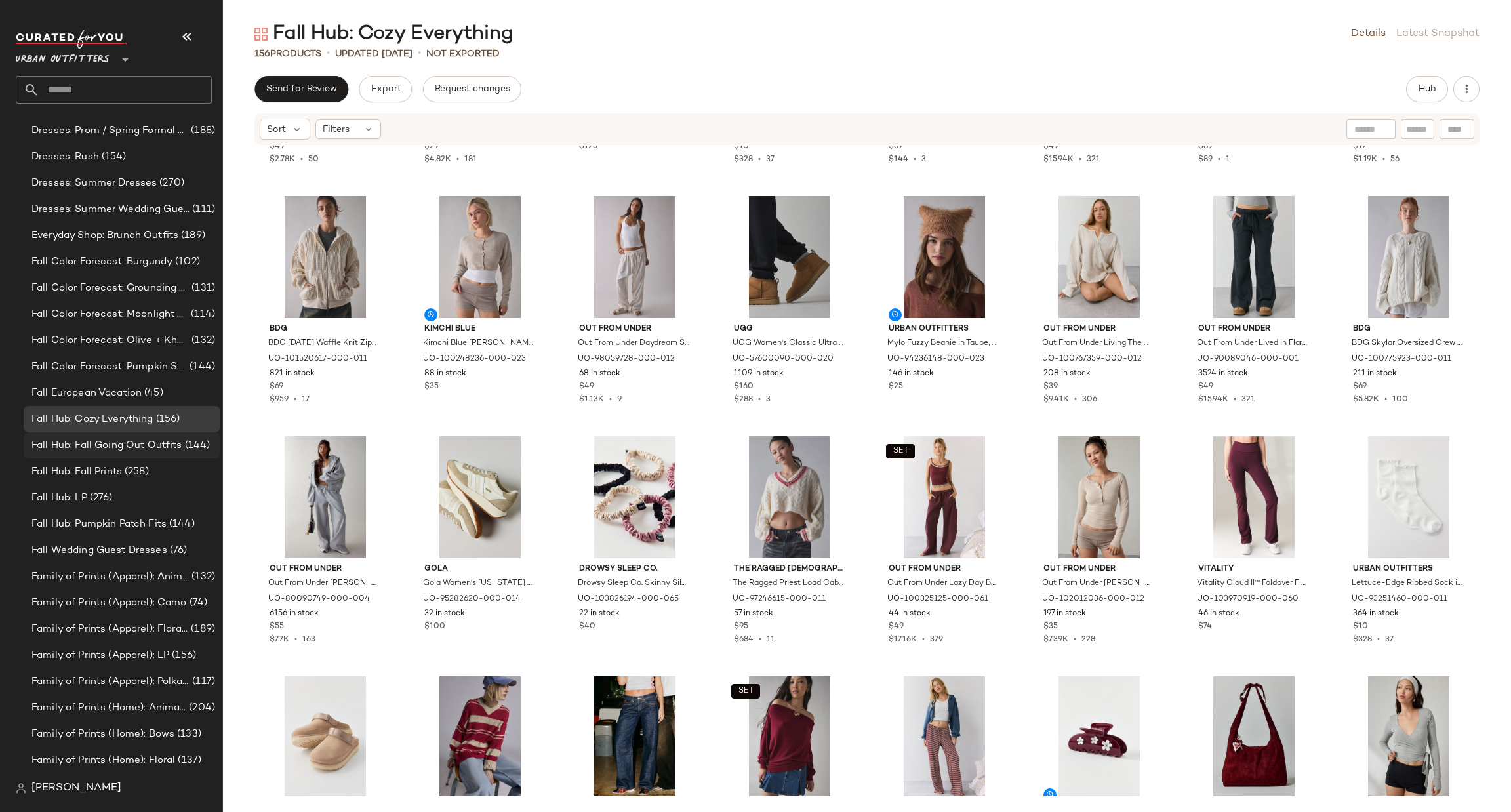
click at [207, 452] on span "(144)" at bounding box center [196, 445] width 28 height 15
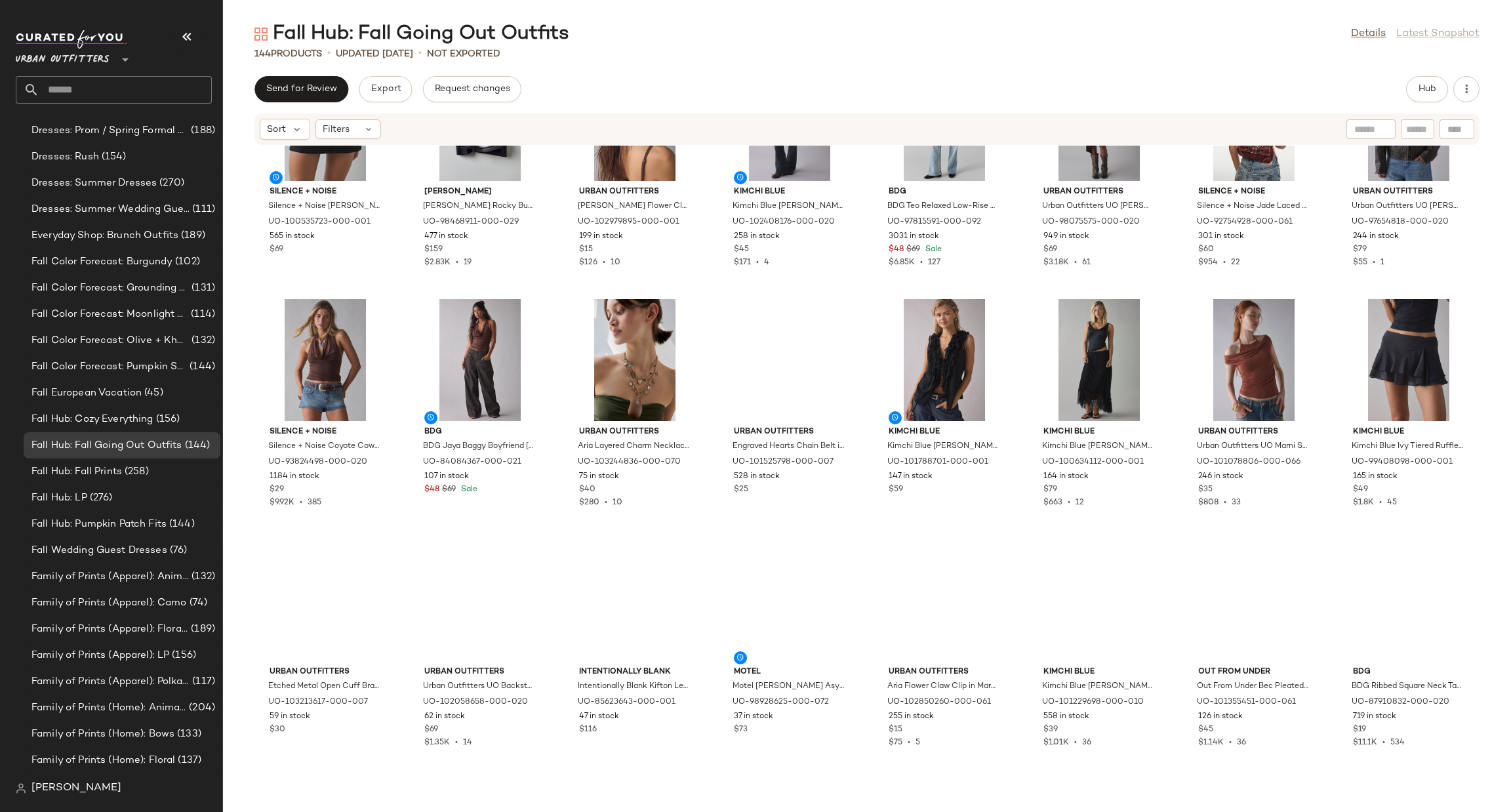
scroll to position [601, 0]
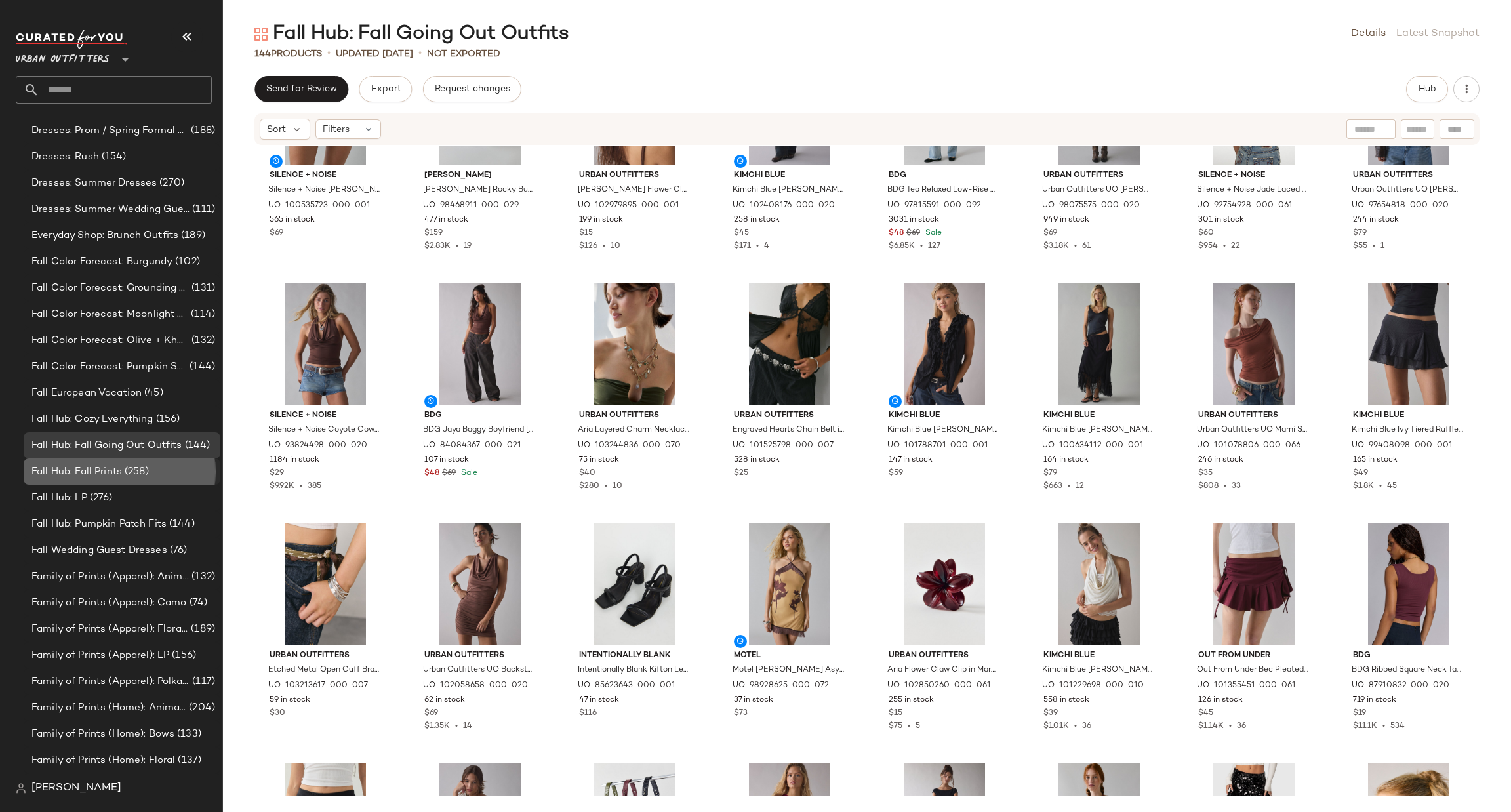
click at [203, 465] on div "Fall Hub: Fall Prints (258)" at bounding box center [121, 472] width 188 height 15
